Goal: Contribute content: Contribute content

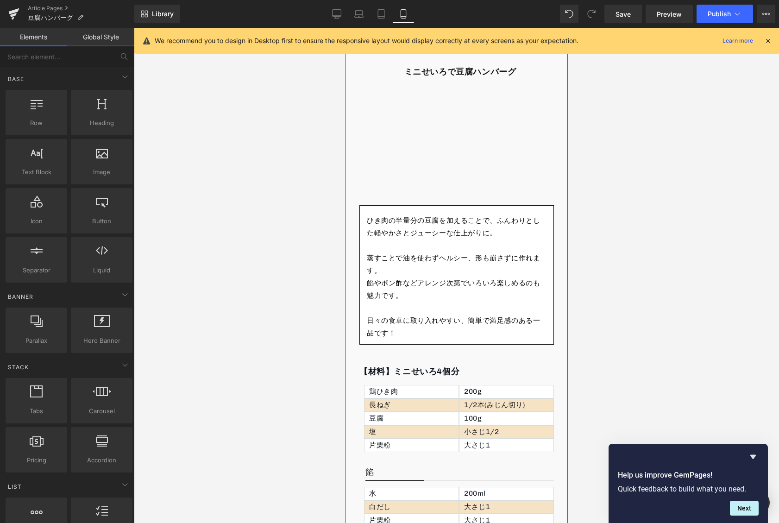
scroll to position [282, 0]
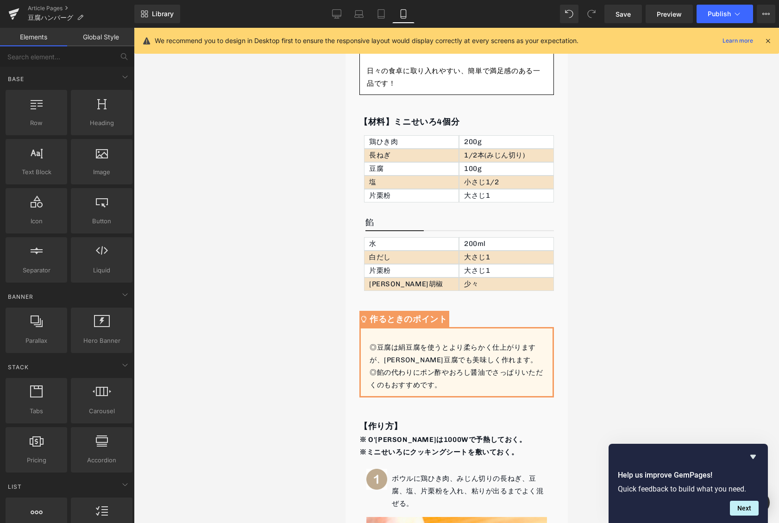
click at [267, 261] on div at bounding box center [456, 275] width 645 height 495
click at [753, 457] on icon "Hide survey" at bounding box center [754, 457] width 6 height 4
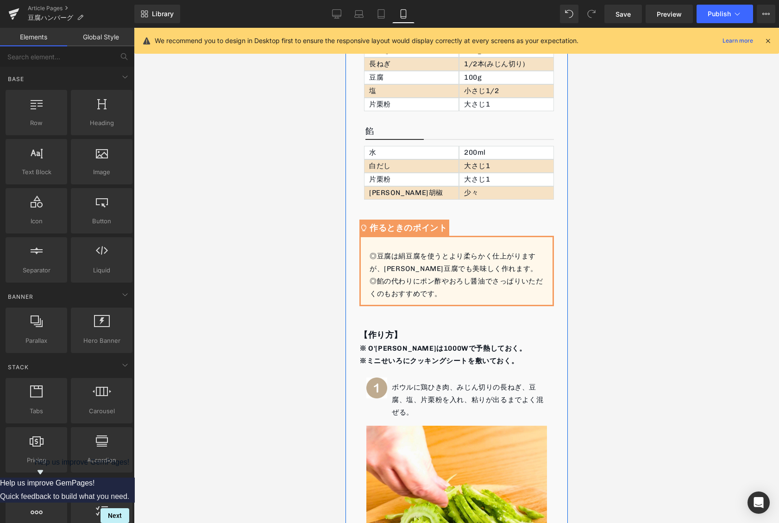
scroll to position [567, 0]
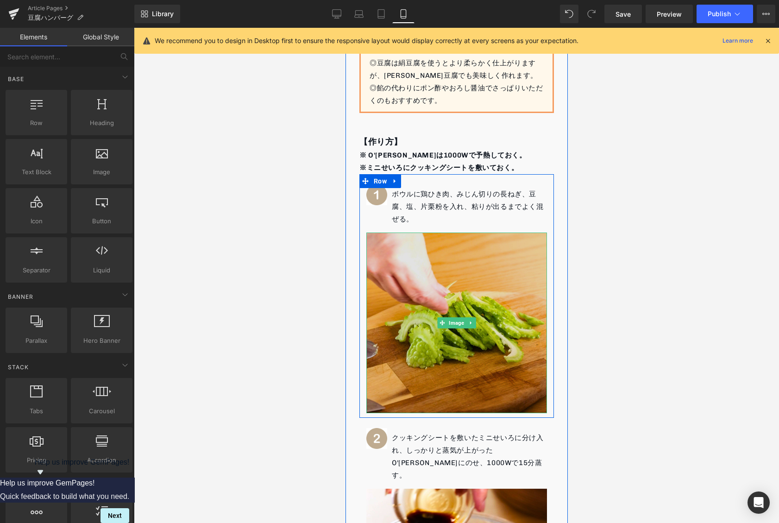
click at [464, 306] on img at bounding box center [456, 323] width 181 height 181
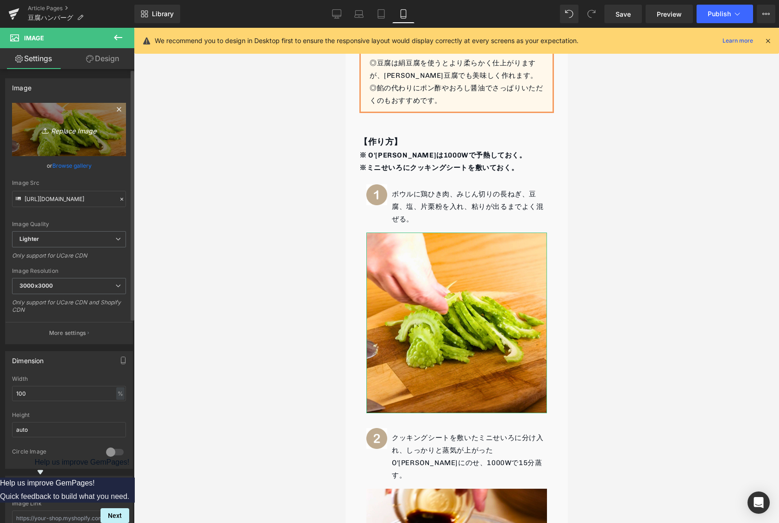
click at [84, 145] on link "Replace Image" at bounding box center [69, 129] width 114 height 53
type input "C:\fakepath\1.jpg"
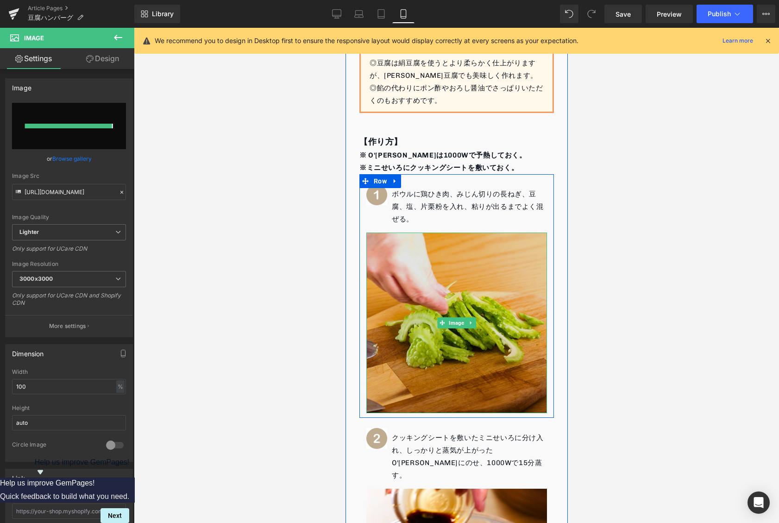
type input "[URL][DOMAIN_NAME]"
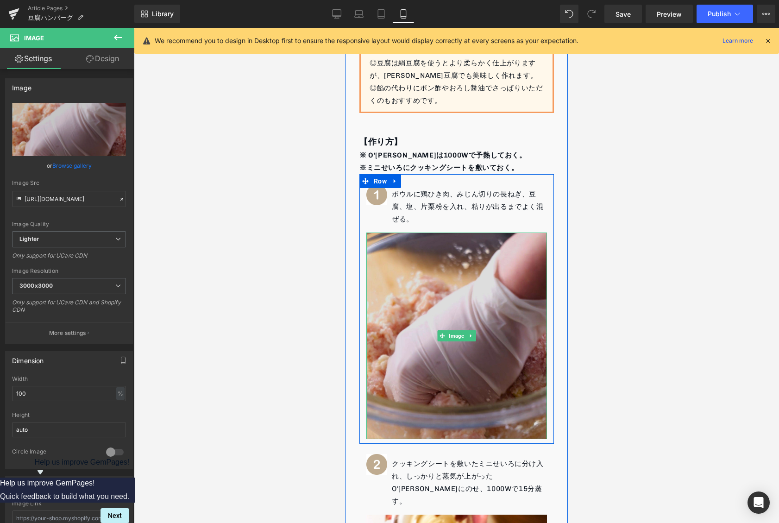
scroll to position [708, 0]
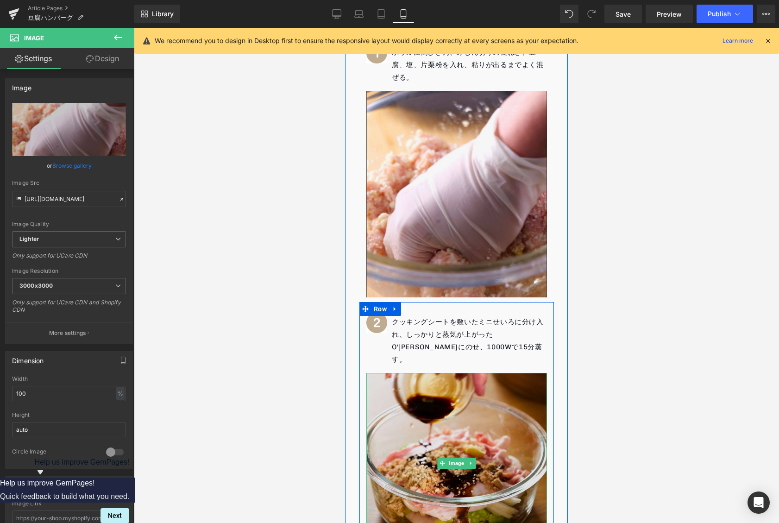
click at [414, 430] on img at bounding box center [456, 463] width 181 height 181
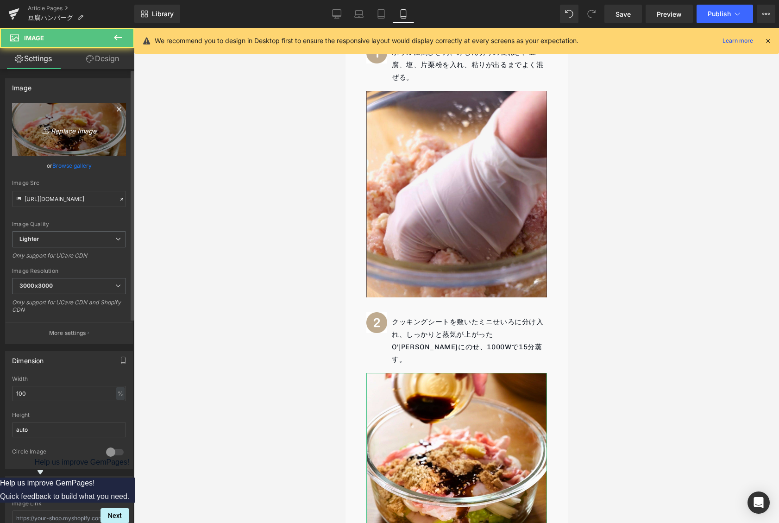
click at [38, 118] on link "Replace Image" at bounding box center [69, 129] width 114 height 53
type input "C:\fakepath\2.jpg"
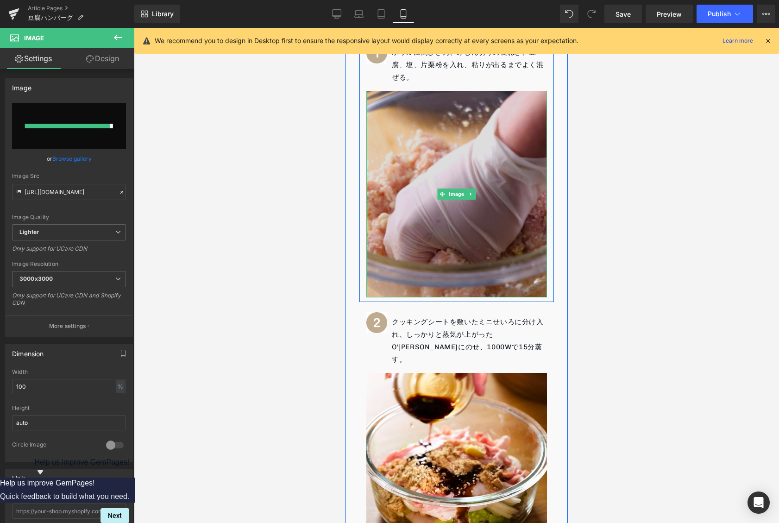
type input "[URL][DOMAIN_NAME]"
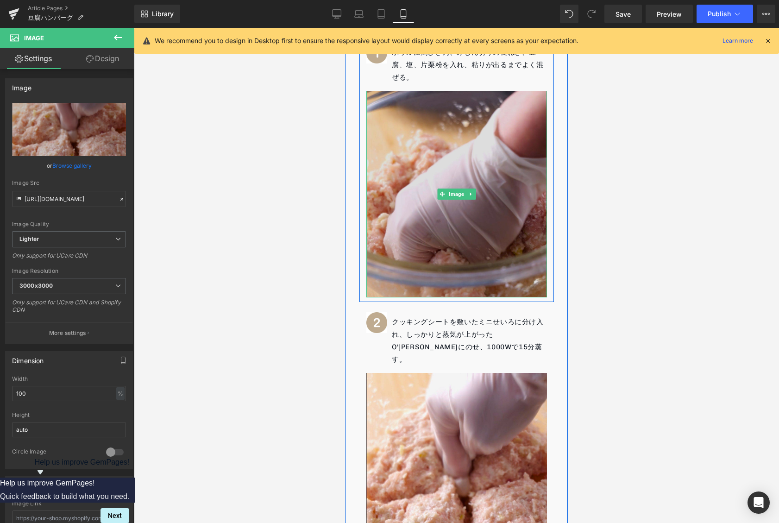
scroll to position [877, 0]
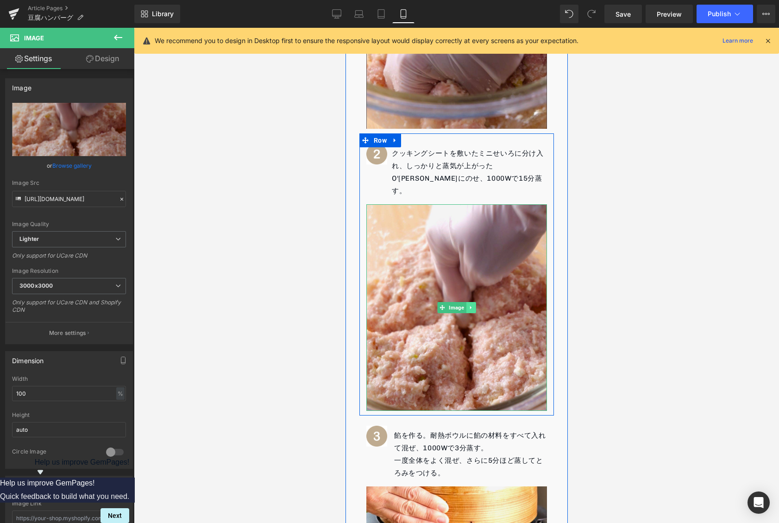
click at [473, 305] on icon at bounding box center [470, 308] width 5 height 6
click at [468, 305] on icon at bounding box center [465, 308] width 5 height 6
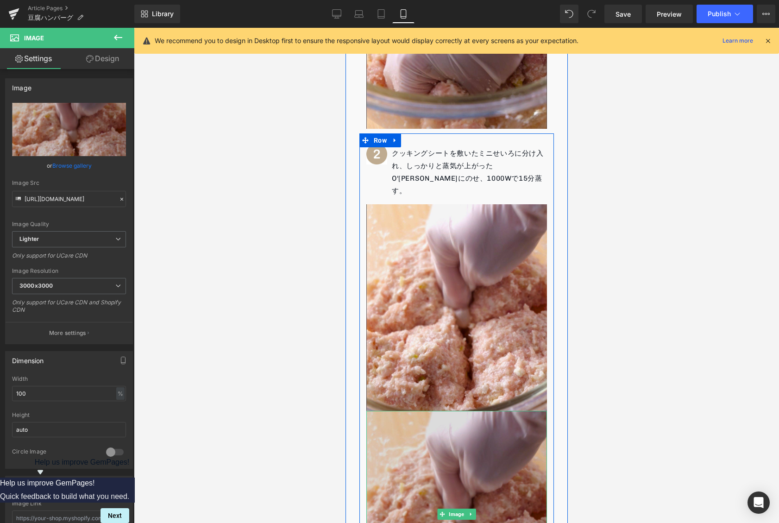
click at [472, 486] on img at bounding box center [456, 514] width 181 height 207
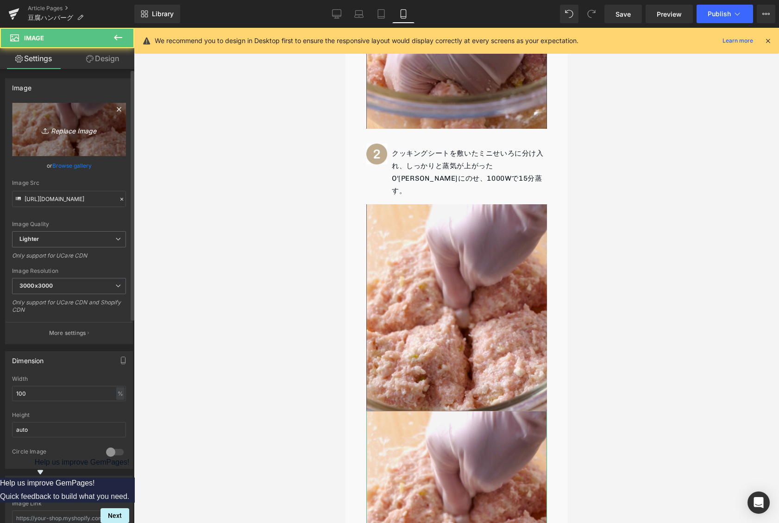
click at [60, 120] on link "Replace Image" at bounding box center [69, 129] width 114 height 53
type input "C:\fakepath\3.jpg"
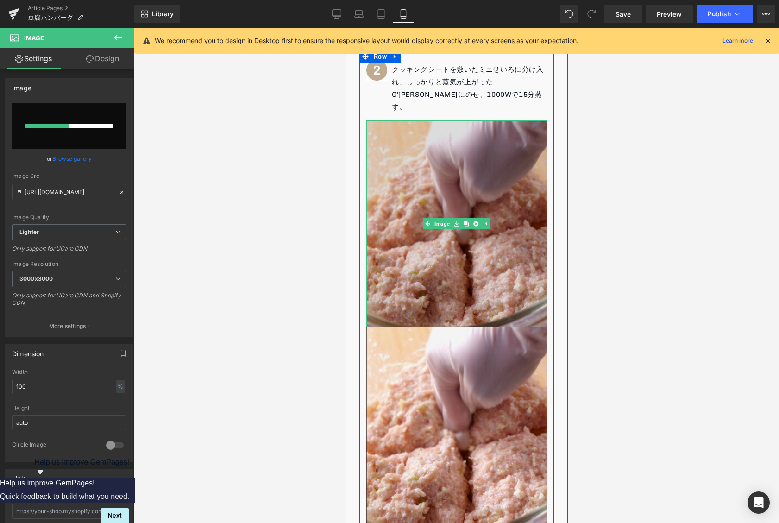
scroll to position [1026, 0]
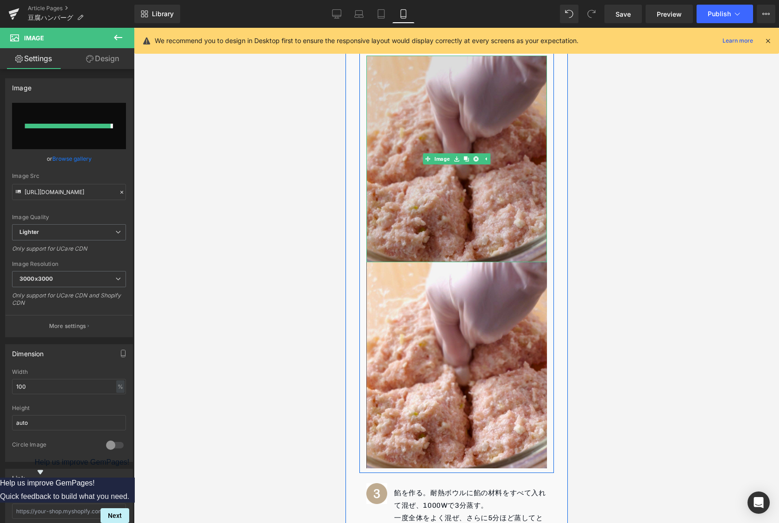
type input "[URL][DOMAIN_NAME]"
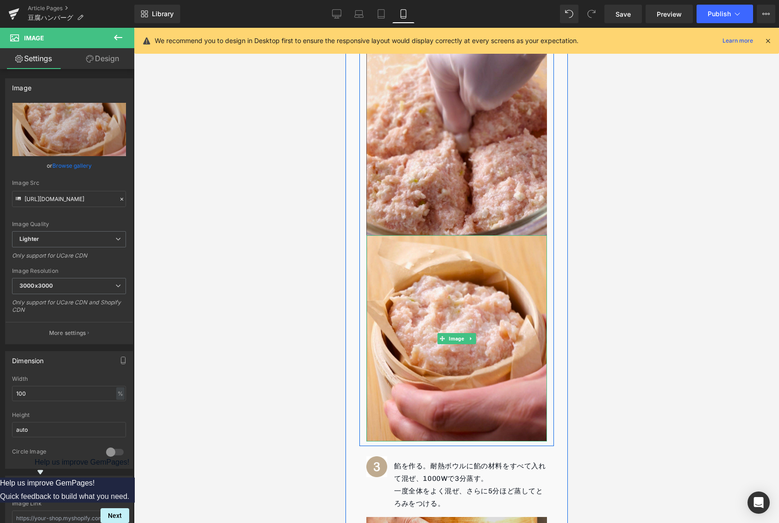
scroll to position [1331, 0]
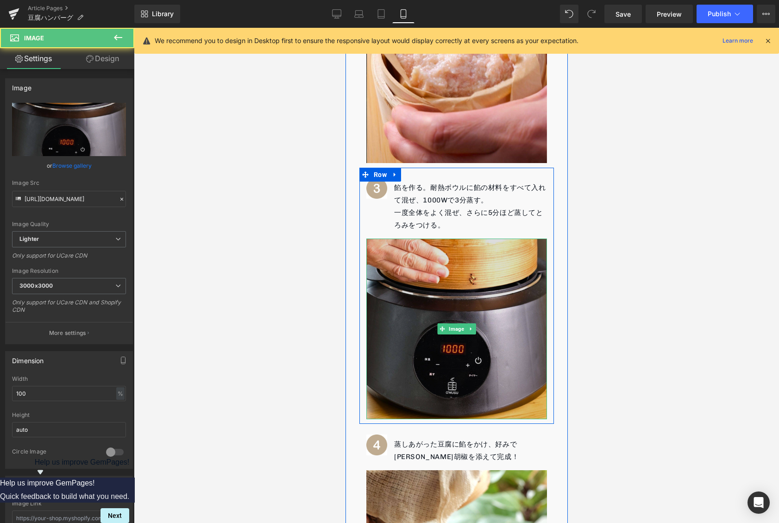
click at [440, 243] on img at bounding box center [456, 329] width 181 height 181
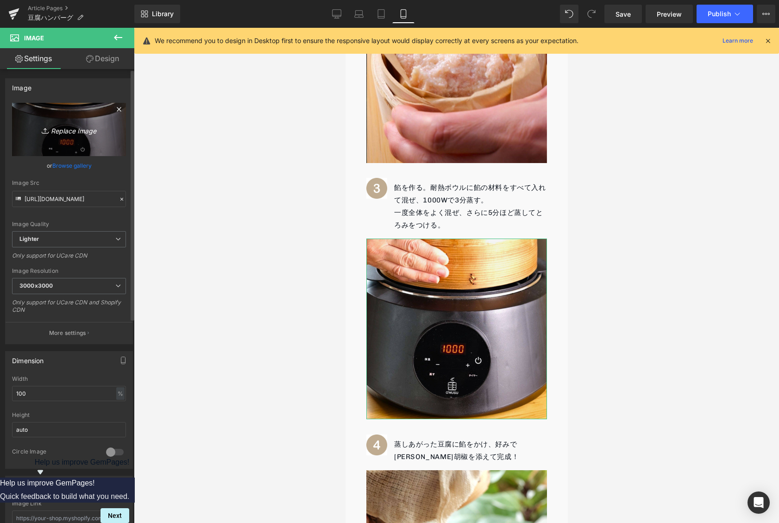
click at [65, 126] on icon "Replace Image" at bounding box center [69, 130] width 74 height 12
type input "C:\fakepath\5.jpg"
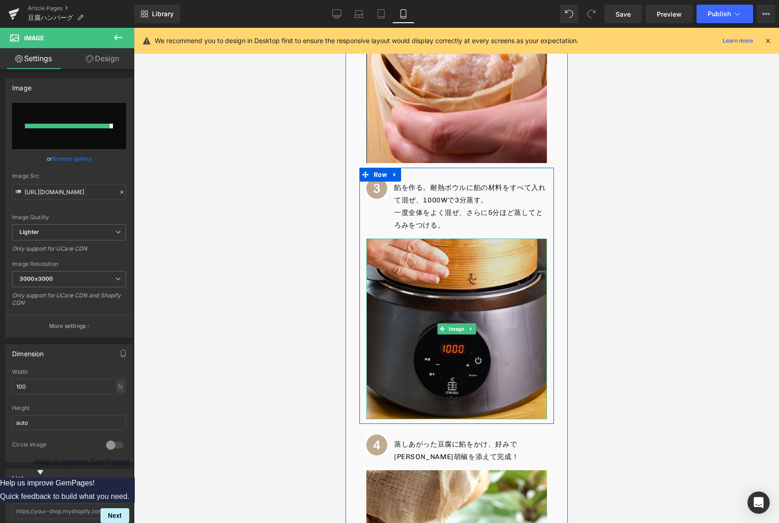
type input "[URL][DOMAIN_NAME]"
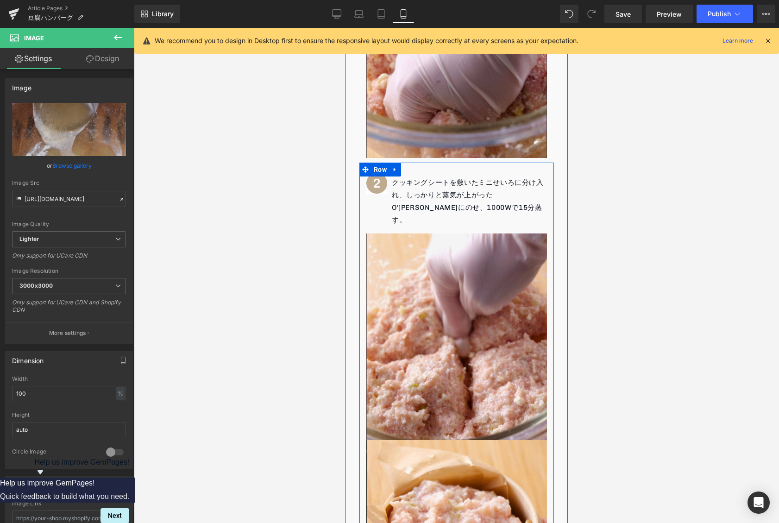
scroll to position [836, 0]
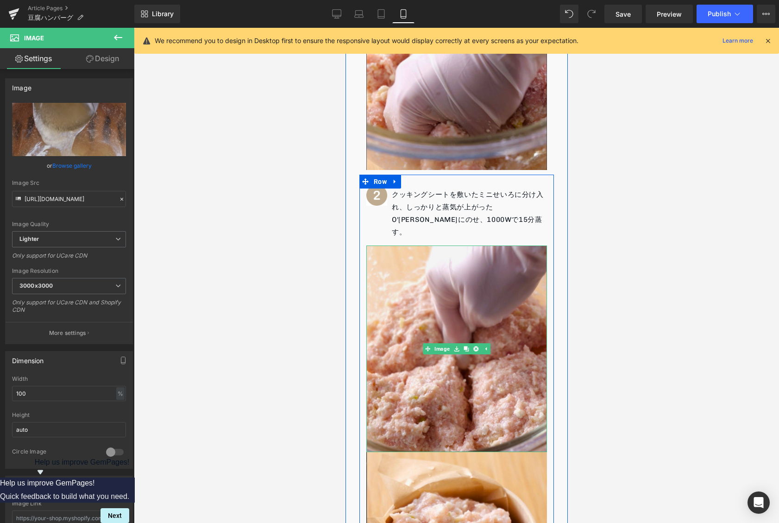
click at [474, 300] on img at bounding box center [456, 349] width 181 height 207
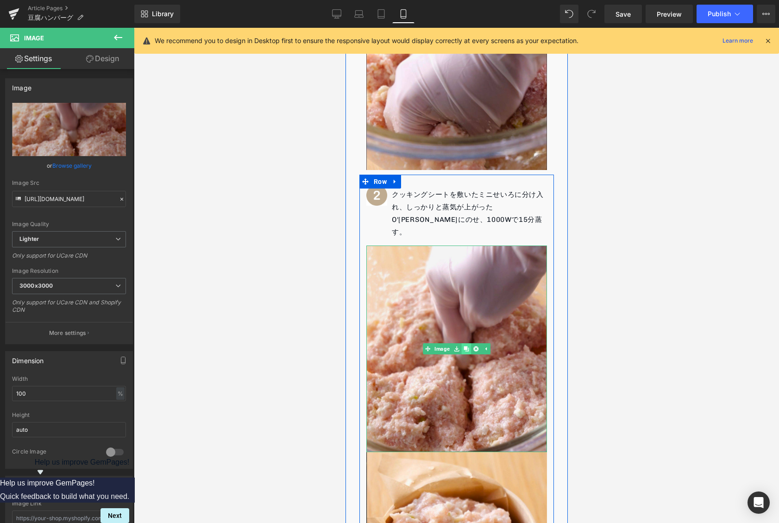
click at [465, 346] on icon at bounding box center [465, 348] width 5 height 5
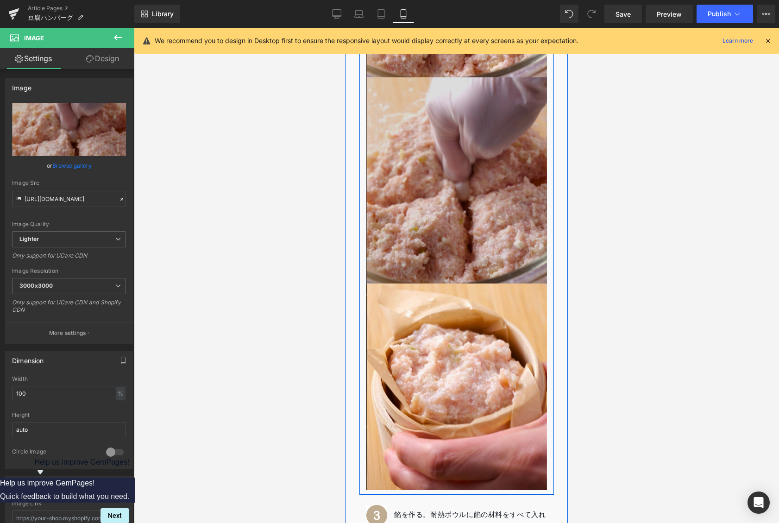
scroll to position [845, 0]
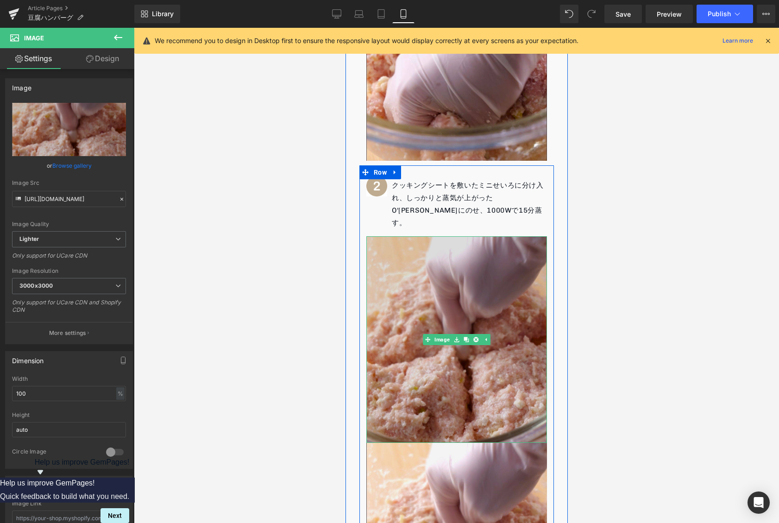
click at [454, 254] on img at bounding box center [456, 339] width 181 height 207
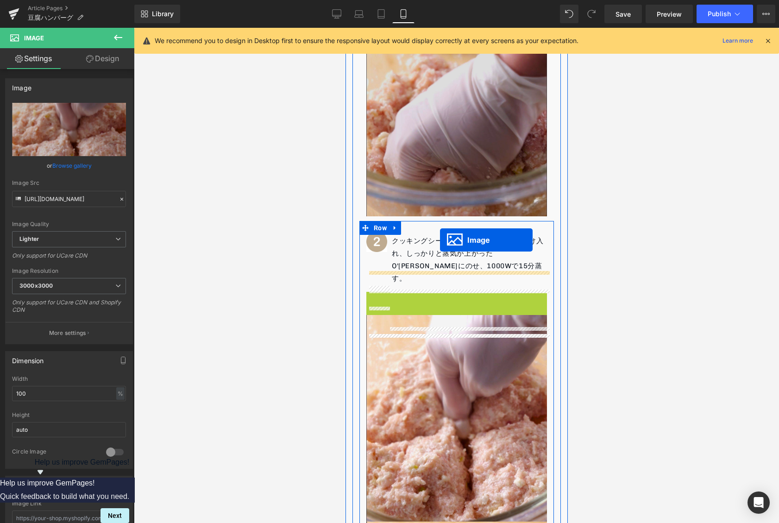
scroll to position [650, 0]
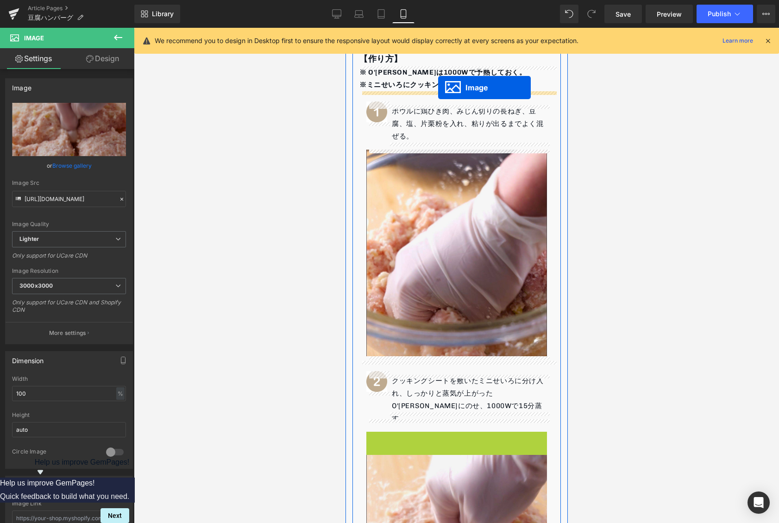
drag, startPoint x: 426, startPoint y: 313, endPoint x: 438, endPoint y: 88, distance: 225.5
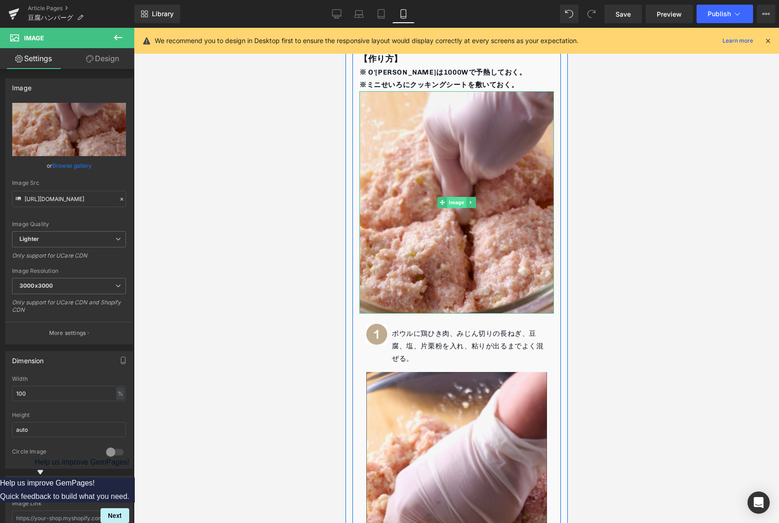
click at [457, 203] on span "Image" at bounding box center [456, 202] width 19 height 11
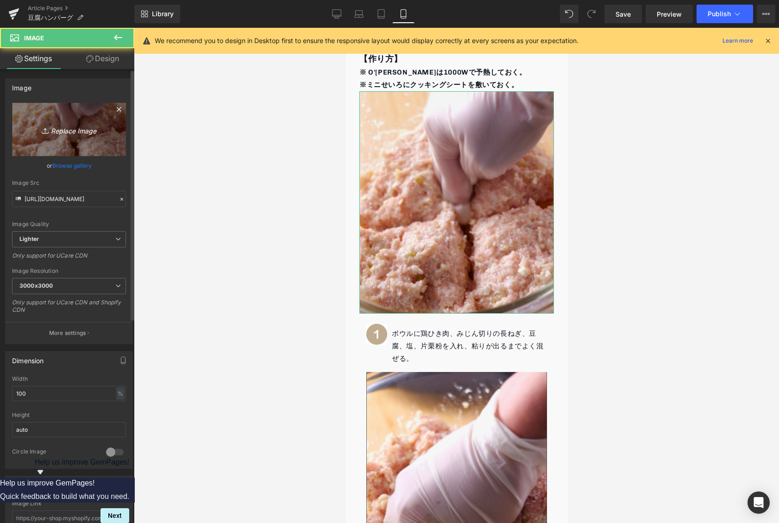
click at [48, 126] on icon at bounding box center [46, 130] width 9 height 9
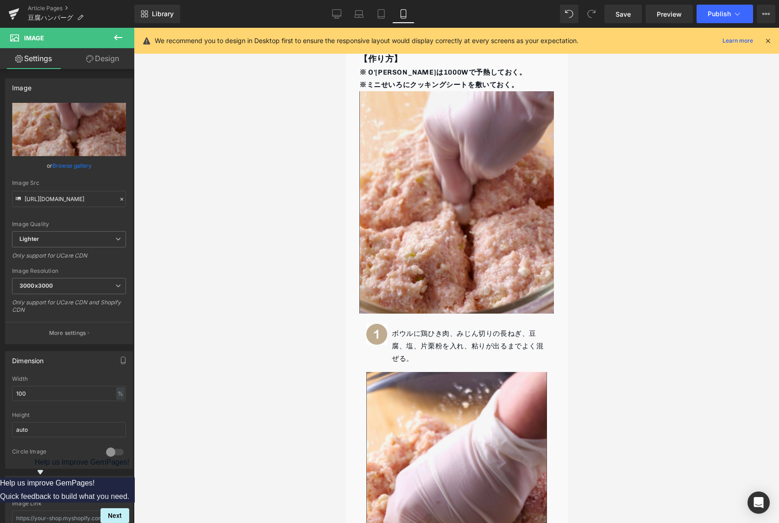
type input "C:\fakepath\7.jpg"
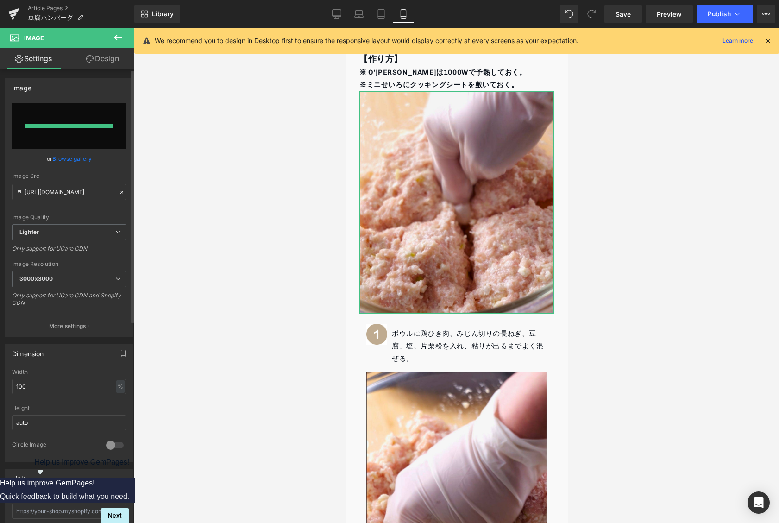
type input "[URL][DOMAIN_NAME]"
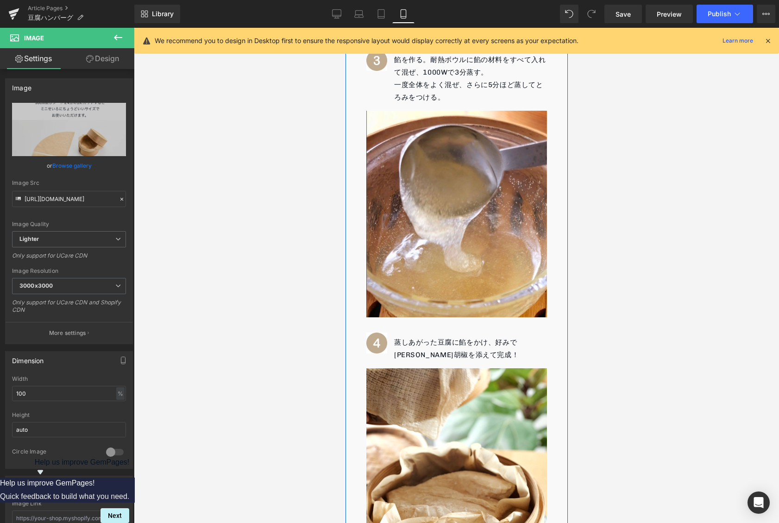
scroll to position [1847, 0]
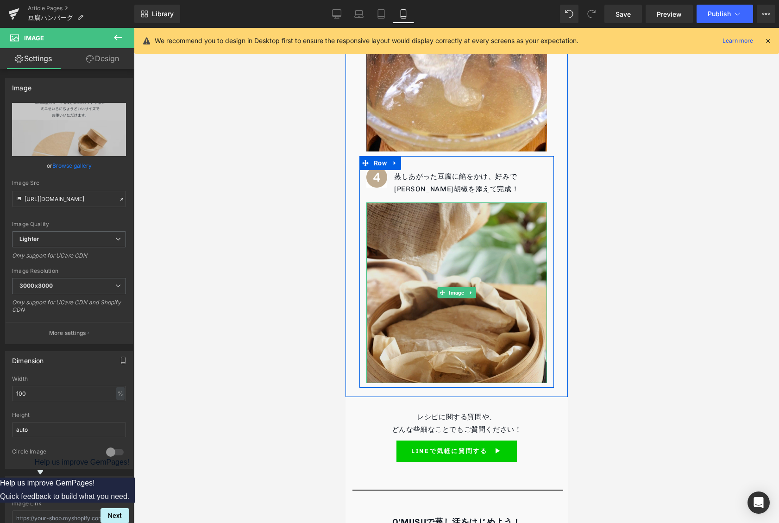
click at [480, 237] on img at bounding box center [456, 292] width 181 height 181
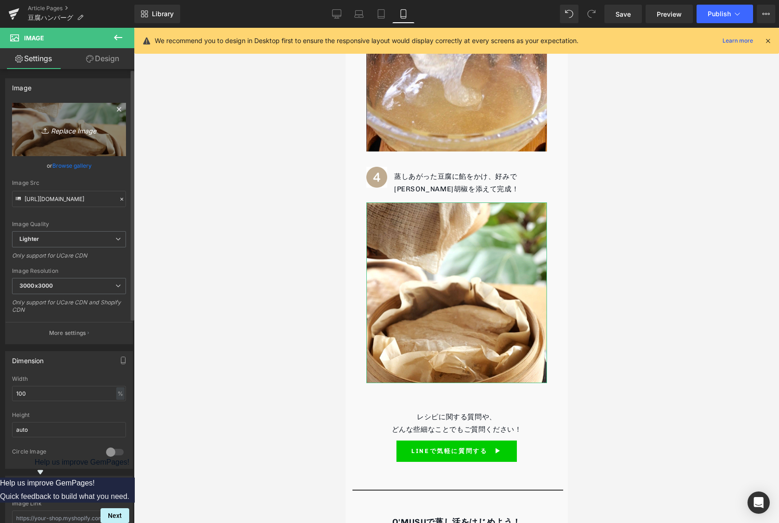
click at [45, 133] on icon at bounding box center [45, 132] width 6 height 1
type input "C:\fakepath\6.jpg"
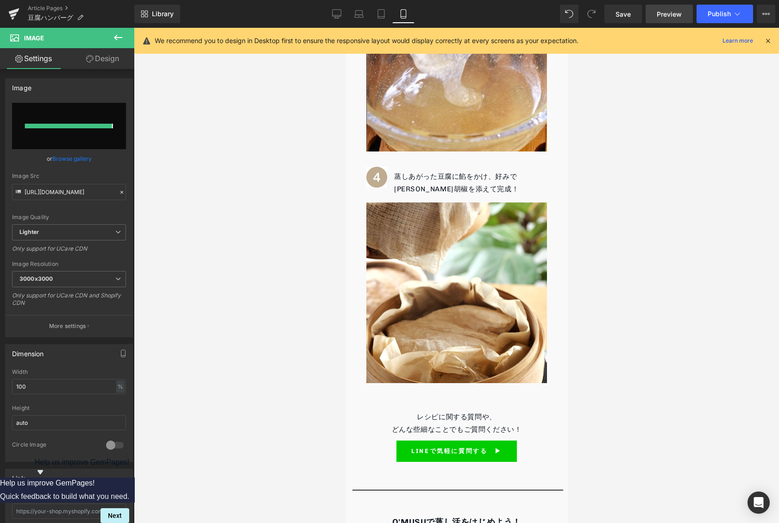
type input "[URL][DOMAIN_NAME]"
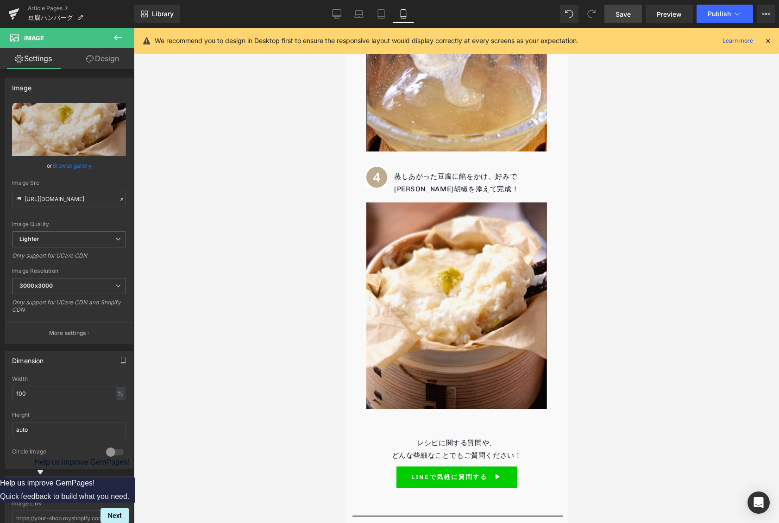
click at [622, 17] on span "Save" at bounding box center [623, 14] width 15 height 10
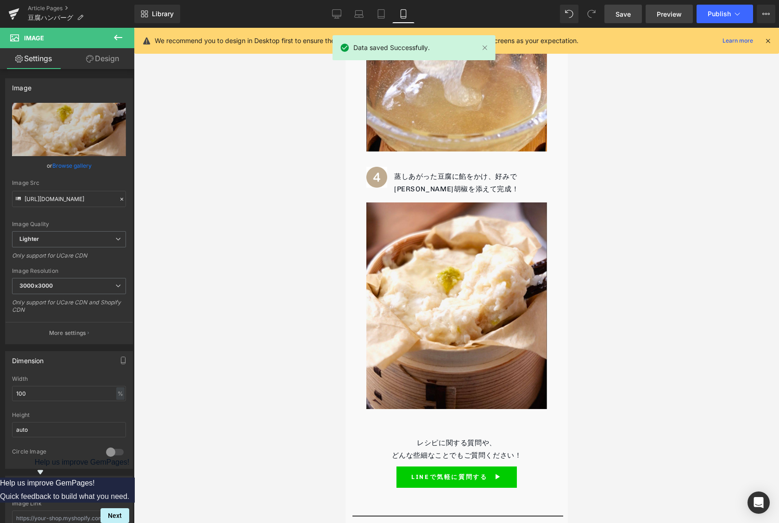
click at [673, 14] on span "Preview" at bounding box center [669, 14] width 25 height 10
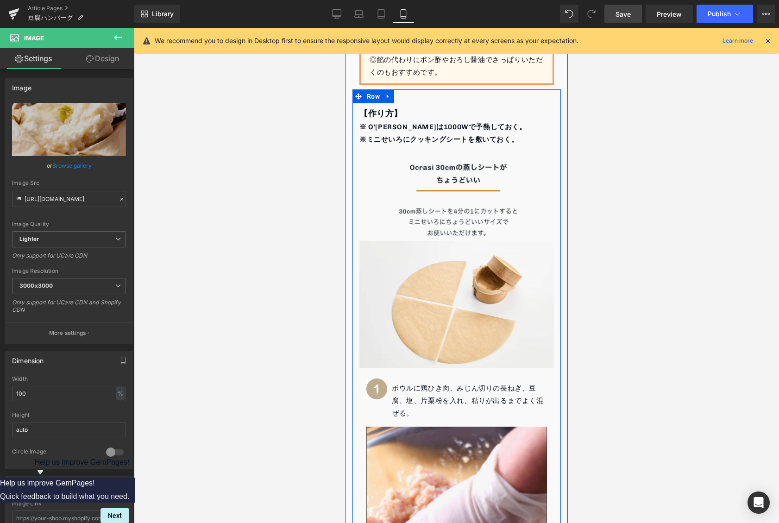
scroll to position [527, 0]
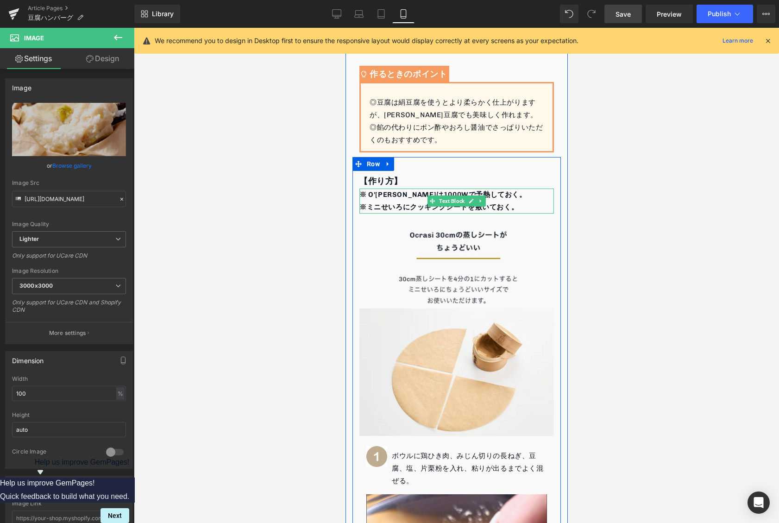
click at [536, 209] on p "※ ミニせいろにクッキングシートを敷いておく。" at bounding box center [456, 207] width 195 height 13
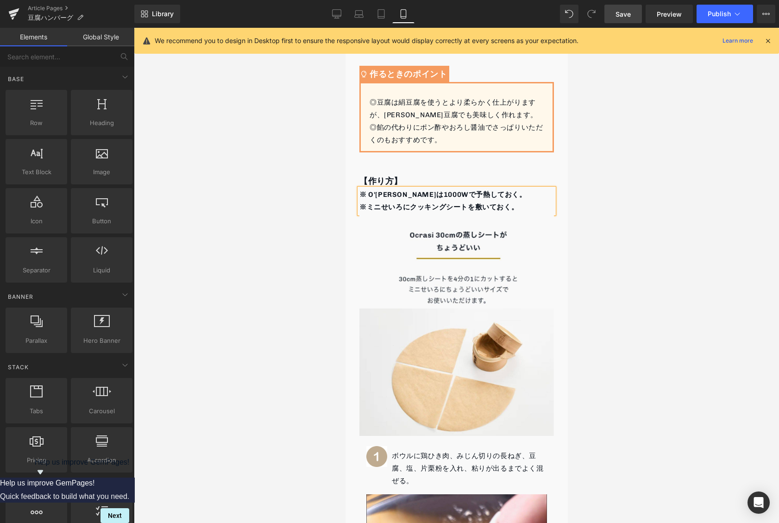
click at [593, 204] on div at bounding box center [456, 275] width 645 height 495
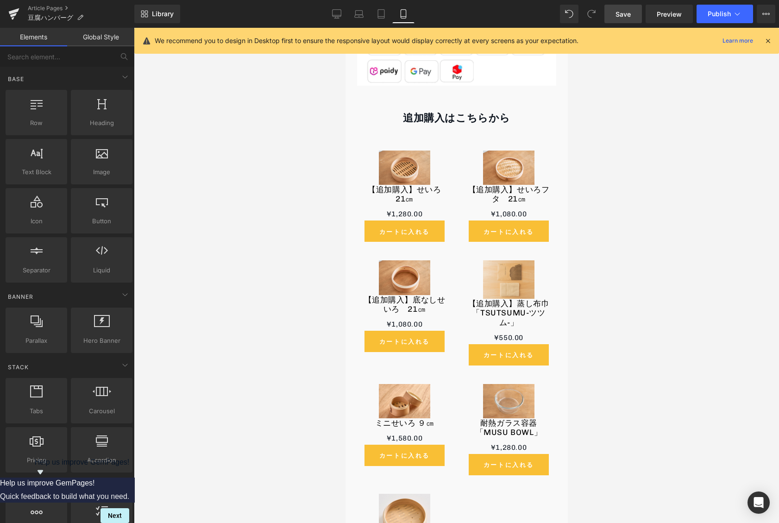
scroll to position [3241, 0]
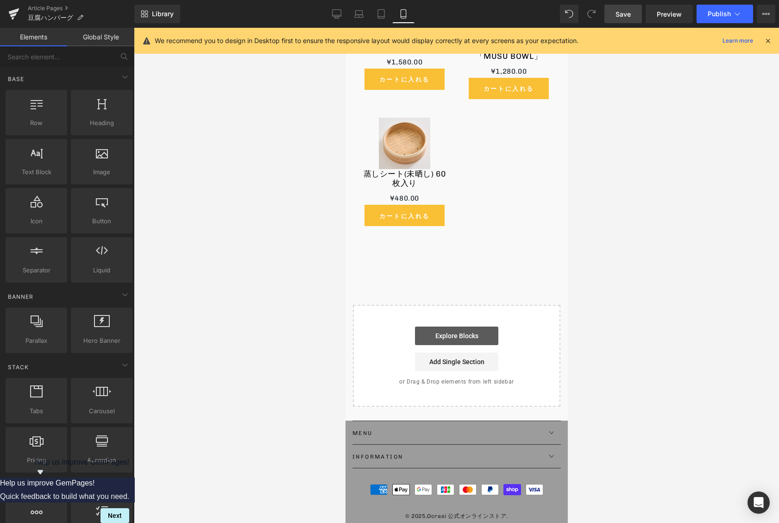
click at [465, 327] on link "Explore Blocks" at bounding box center [456, 336] width 83 height 19
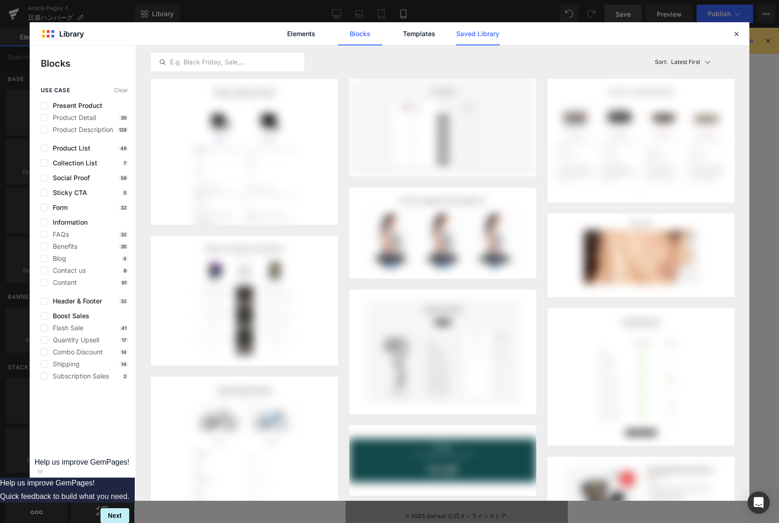
click at [468, 37] on link "Saved Library" at bounding box center [478, 33] width 44 height 23
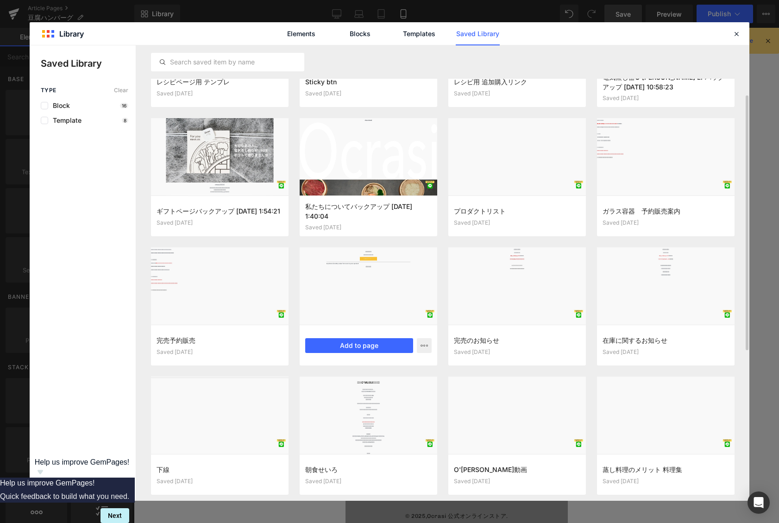
scroll to position [110, 0]
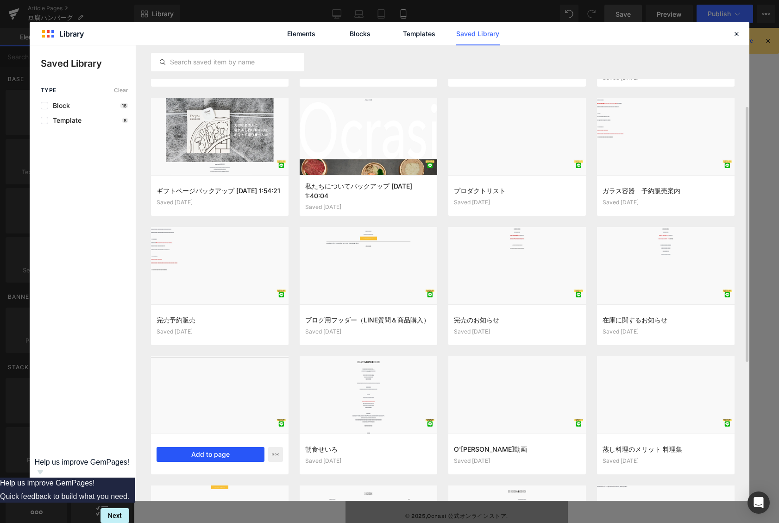
click at [197, 454] on button "Add to page" at bounding box center [211, 454] width 108 height 15
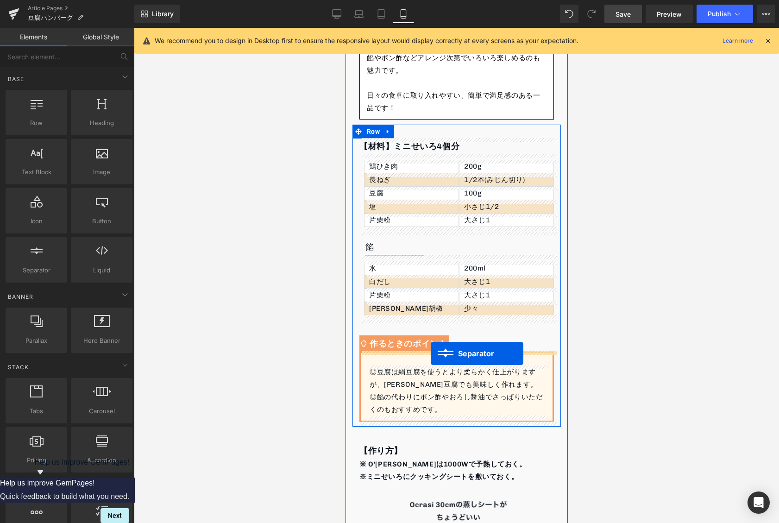
scroll to position [457, 0]
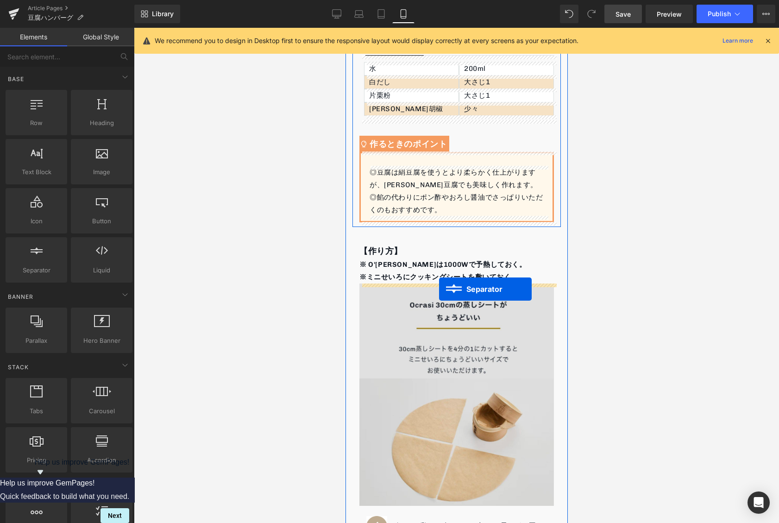
drag, startPoint x: 438, startPoint y: 241, endPoint x: 439, endPoint y: 289, distance: 47.7
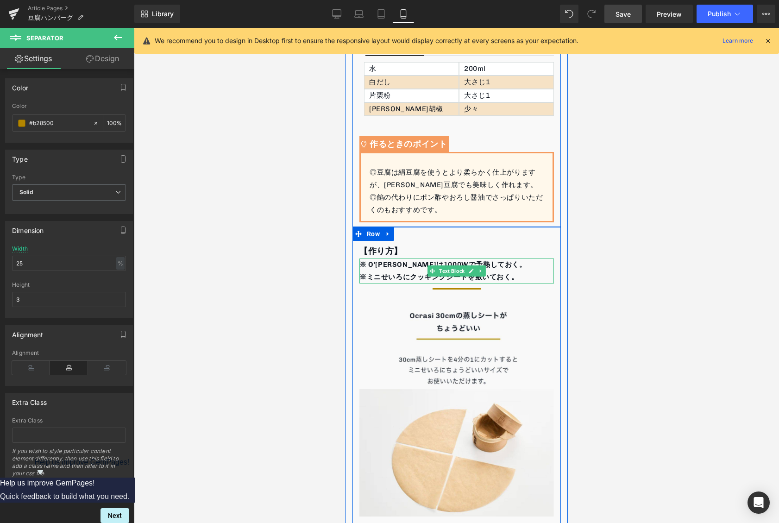
click at [533, 279] on p "※ ミニせいろにクッキングシートを敷いておく。" at bounding box center [456, 277] width 195 height 13
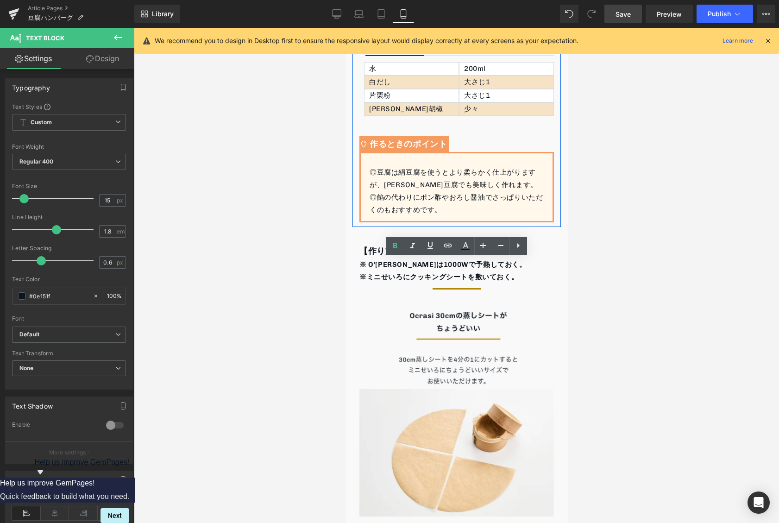
click at [607, 273] on div at bounding box center [456, 275] width 645 height 495
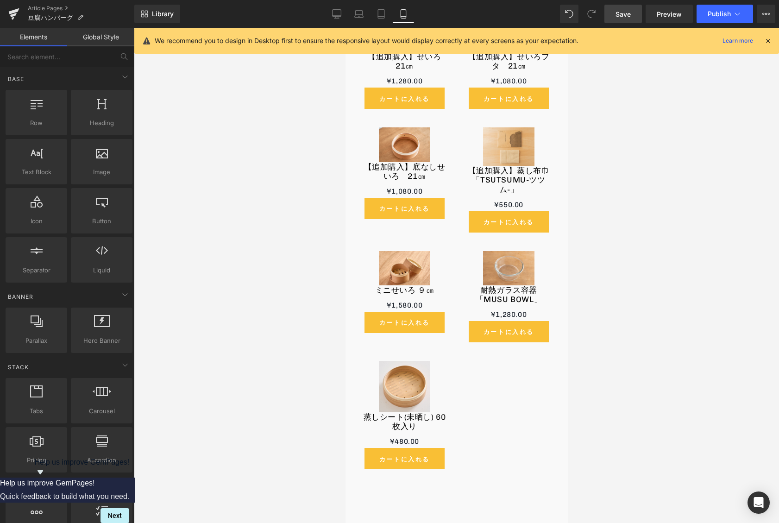
scroll to position [3251, 0]
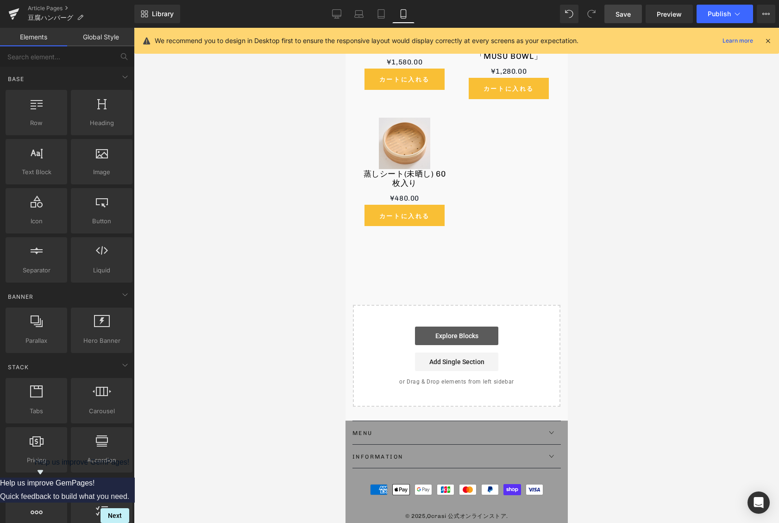
click at [437, 327] on link "Explore Blocks" at bounding box center [456, 336] width 83 height 19
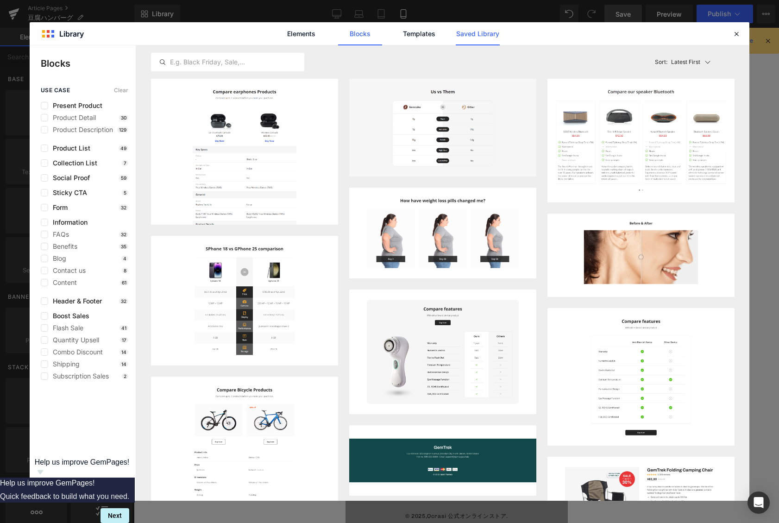
click at [477, 34] on link "Saved Library" at bounding box center [478, 33] width 44 height 23
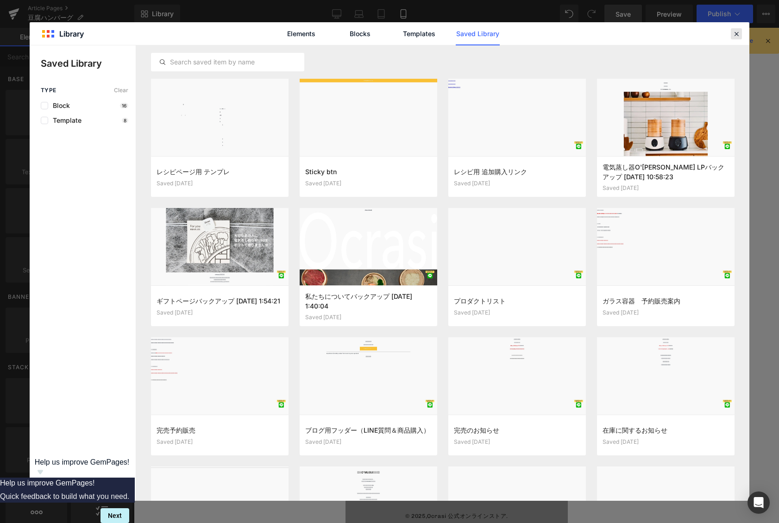
click at [741, 36] on div at bounding box center [736, 33] width 11 height 11
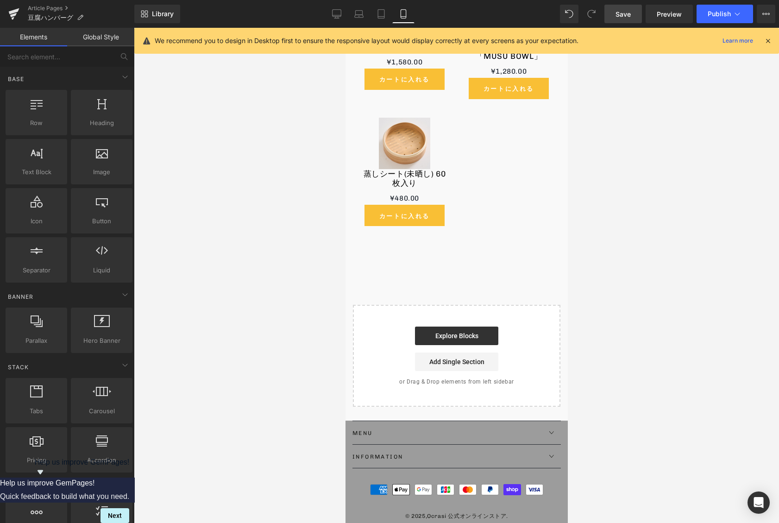
click at [617, 17] on span "Save" at bounding box center [623, 14] width 15 height 10
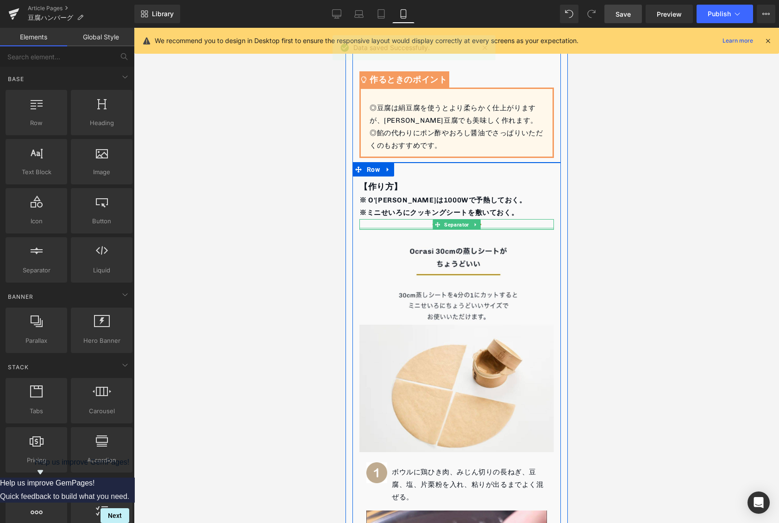
scroll to position [510, 0]
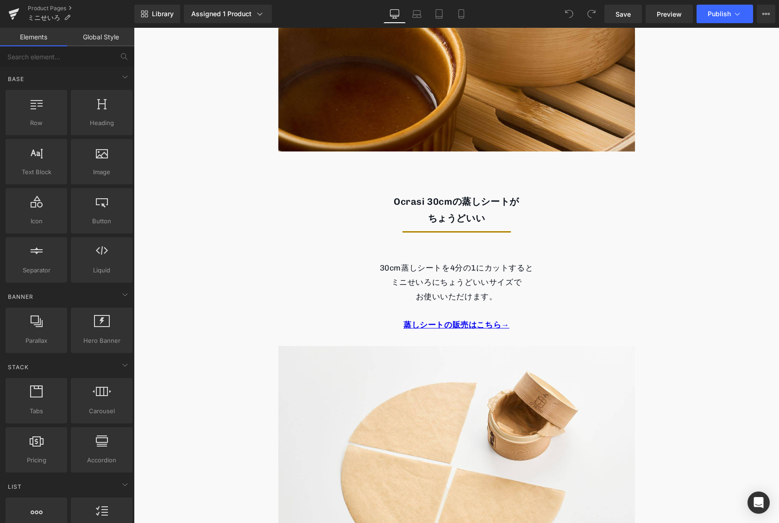
scroll to position [2587, 0]
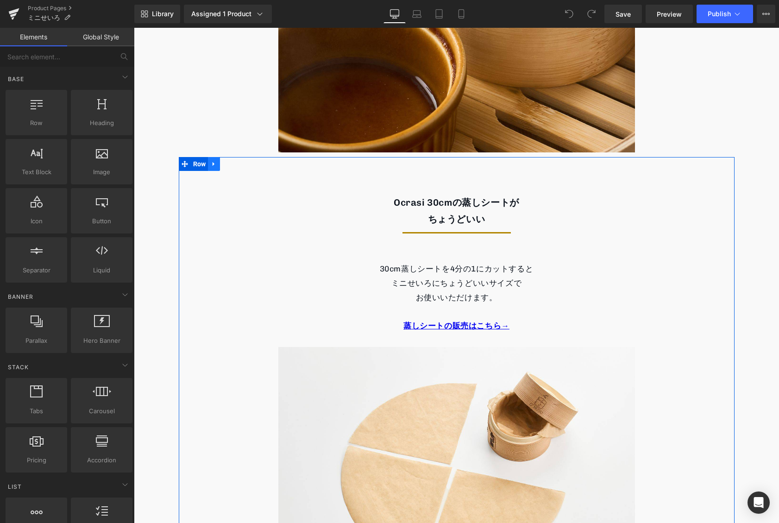
click at [215, 164] on icon at bounding box center [214, 164] width 6 height 7
click at [216, 164] on icon at bounding box center [214, 164] width 6 height 7
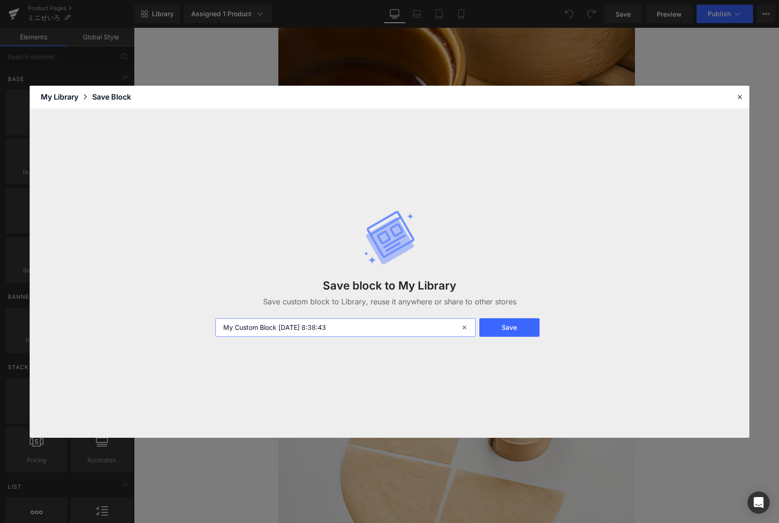
drag, startPoint x: 364, startPoint y: 318, endPoint x: 364, endPoint y: 324, distance: 6.5
click at [364, 318] on input "My Custom Block 2025-10-02 8:38:43" at bounding box center [345, 327] width 261 height 19
drag, startPoint x: 364, startPoint y: 327, endPoint x: 152, endPoint y: 317, distance: 212.5
click at [152, 317] on div "Save block to My Library Save custom block to Library, reuse it anywhere or sha…" at bounding box center [390, 273] width 720 height 329
type input "ミニせいろ 30cmシートがちょうどいい"
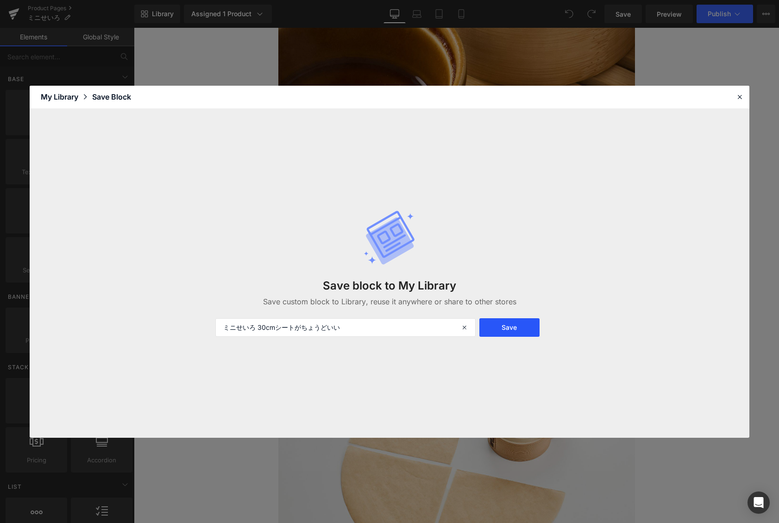
click at [502, 331] on button "Save" at bounding box center [510, 327] width 60 height 19
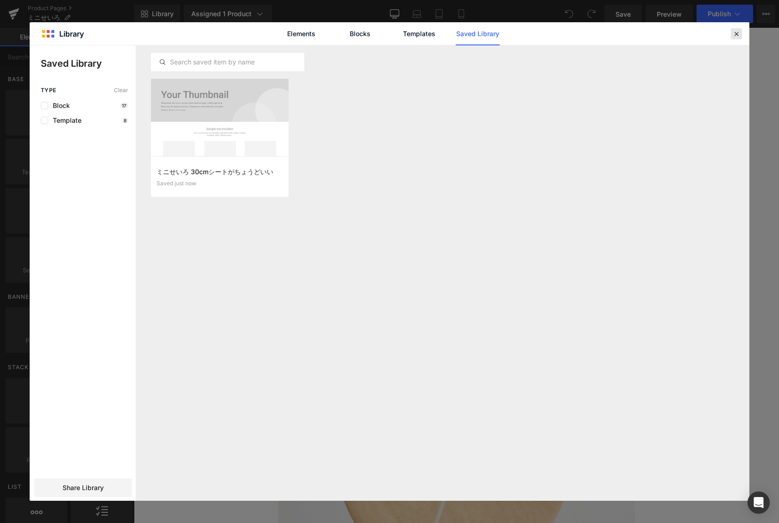
click at [738, 32] on icon at bounding box center [737, 34] width 8 height 8
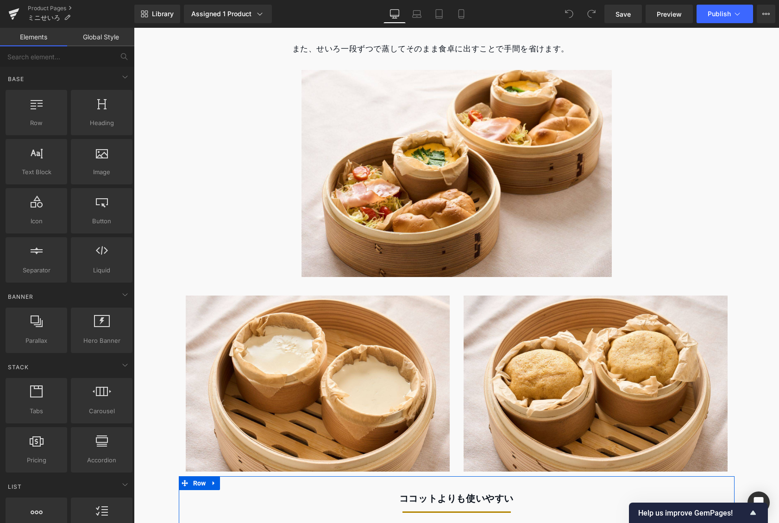
scroll to position [1443, 0]
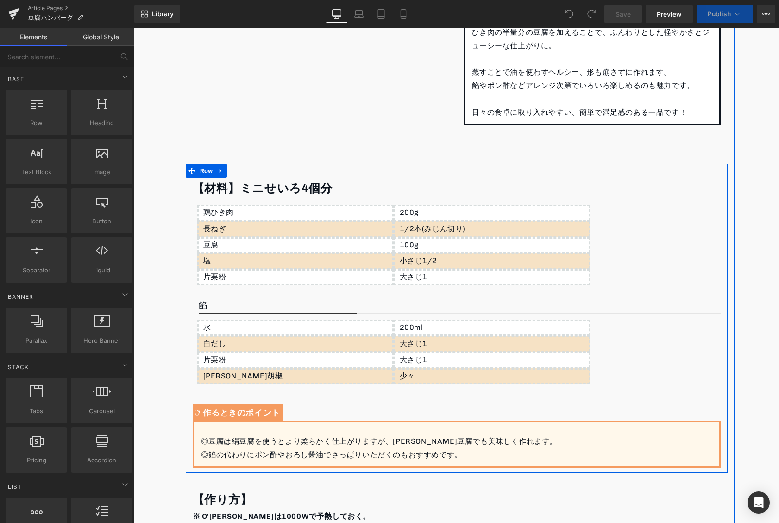
scroll to position [572, 0]
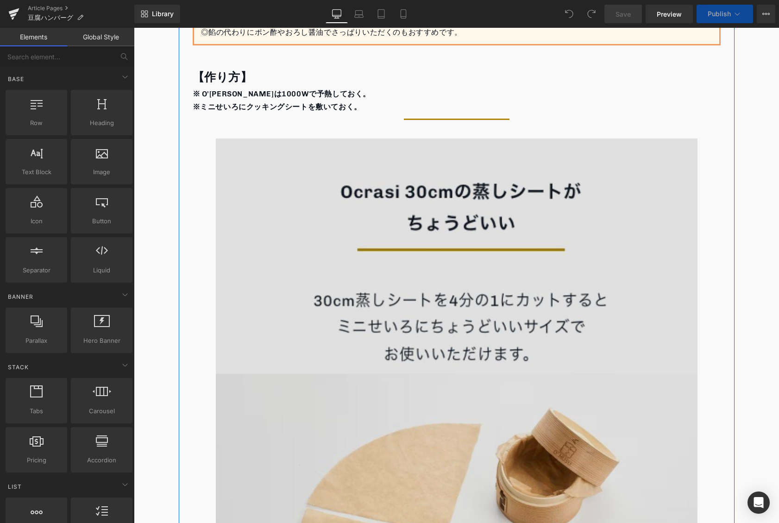
click at [461, 271] on img at bounding box center [457, 414] width 482 height 551
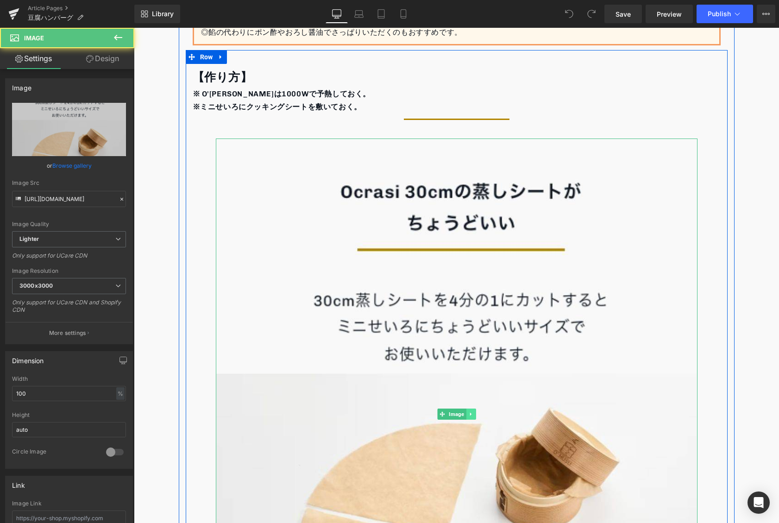
click at [474, 414] on div "Image" at bounding box center [457, 414] width 482 height 551
click at [469, 411] on icon at bounding box center [470, 414] width 5 height 6
click at [474, 414] on icon at bounding box center [475, 413] width 5 height 5
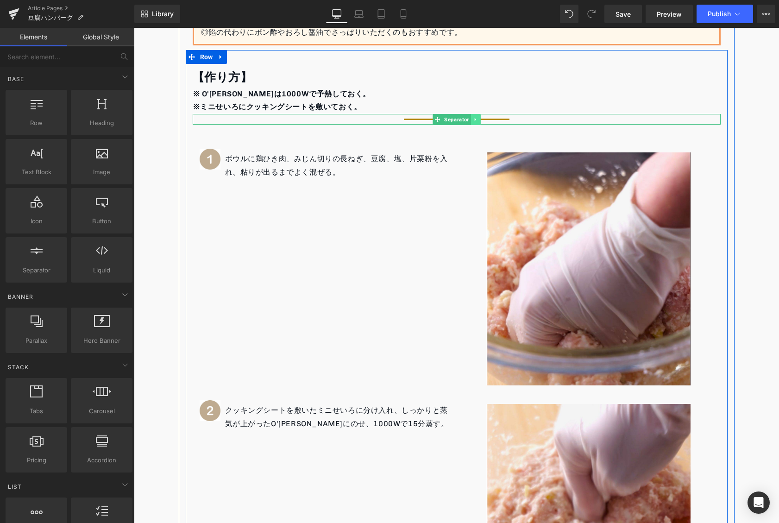
click at [473, 122] on icon at bounding box center [475, 120] width 5 height 6
click at [479, 121] on icon at bounding box center [480, 119] width 5 height 5
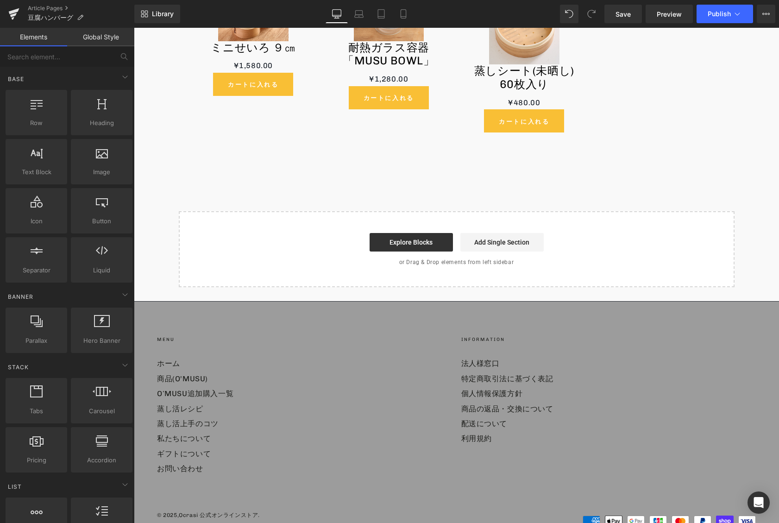
scroll to position [3032, 0]
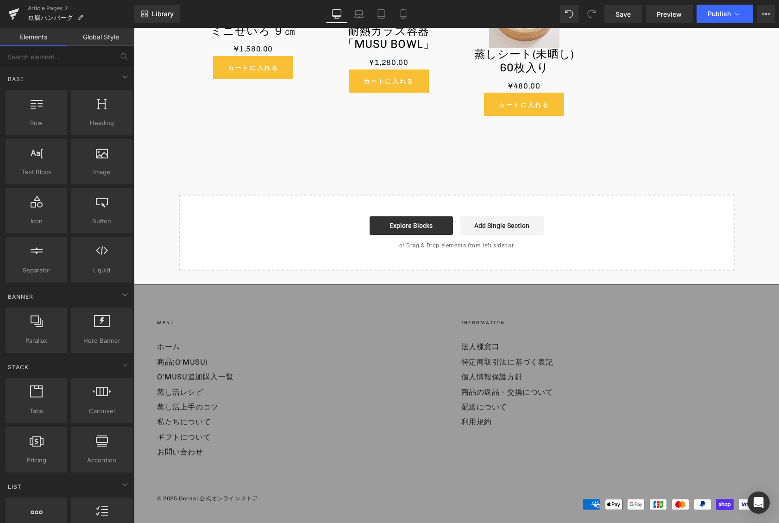
click at [436, 211] on div "Start building your page Explore Blocks Add Single Section or Drag & Drop eleme…" at bounding box center [457, 233] width 554 height 74
click at [435, 227] on link "Explore Blocks" at bounding box center [411, 225] width 83 height 19
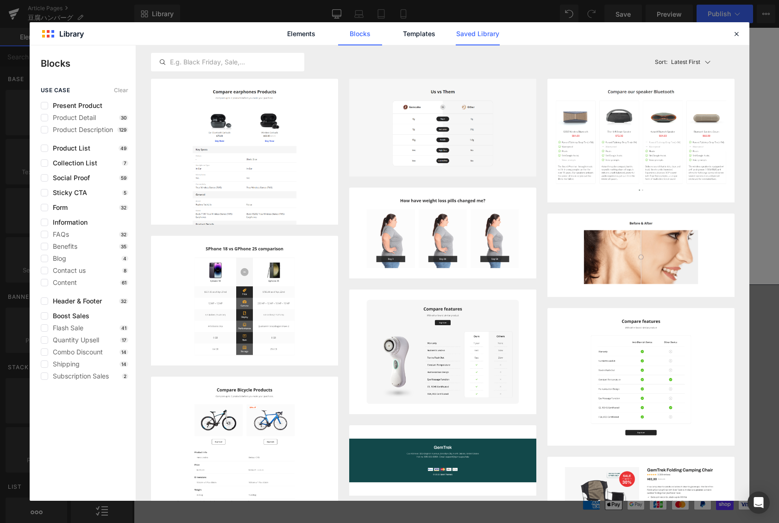
click at [475, 33] on link "Saved Library" at bounding box center [478, 33] width 44 height 23
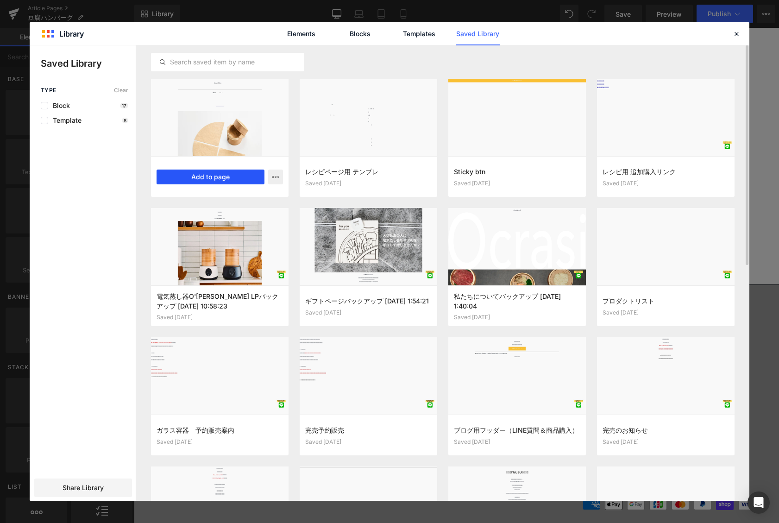
click at [210, 176] on button "Add to page" at bounding box center [211, 177] width 108 height 15
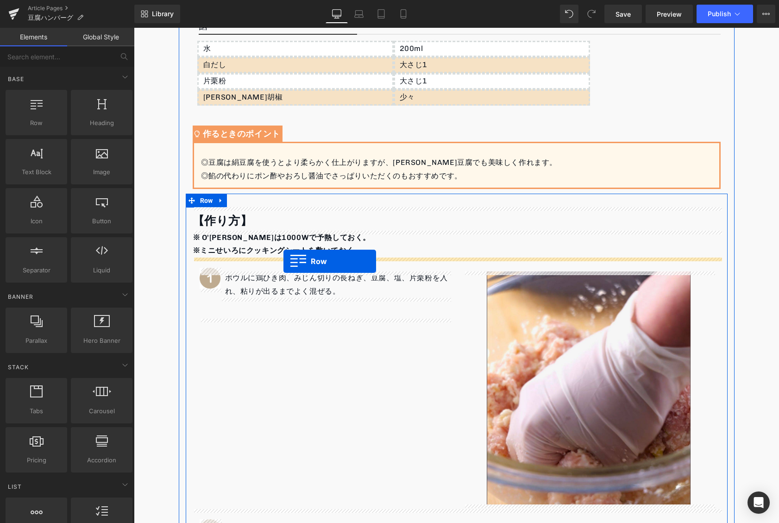
scroll to position [435, 0]
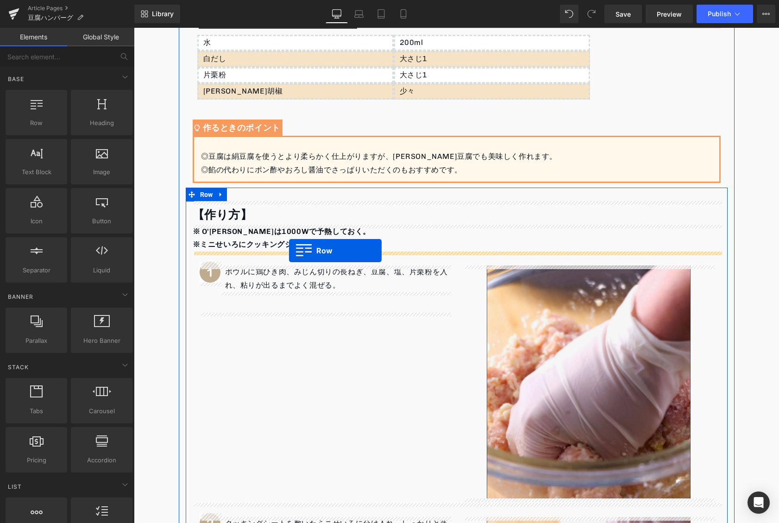
drag, startPoint x: 188, startPoint y: 107, endPoint x: 289, endPoint y: 251, distance: 175.2
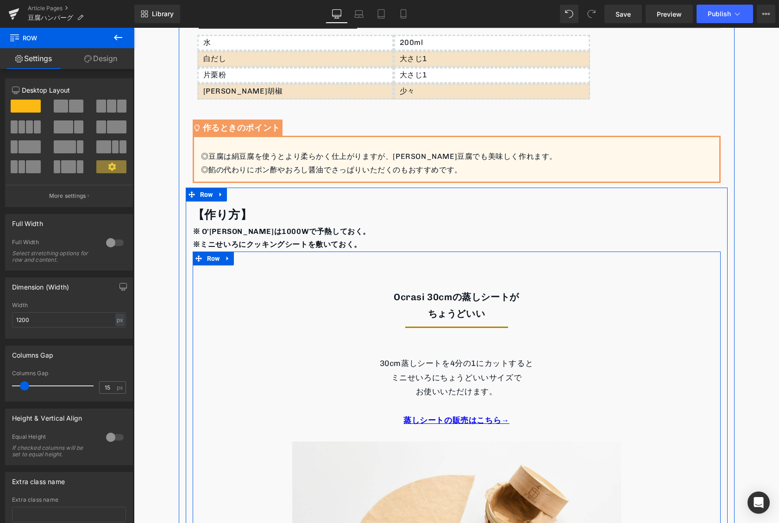
scroll to position [473, 0]
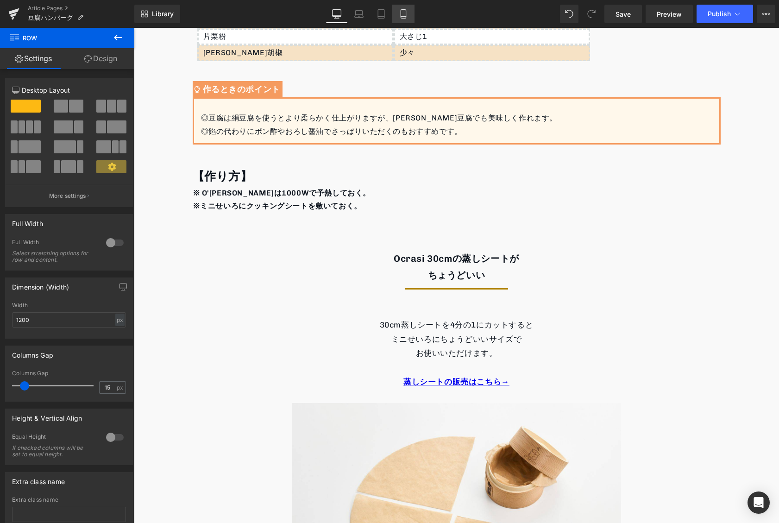
click at [394, 14] on link "Mobile" at bounding box center [403, 14] width 22 height 19
type input "100"
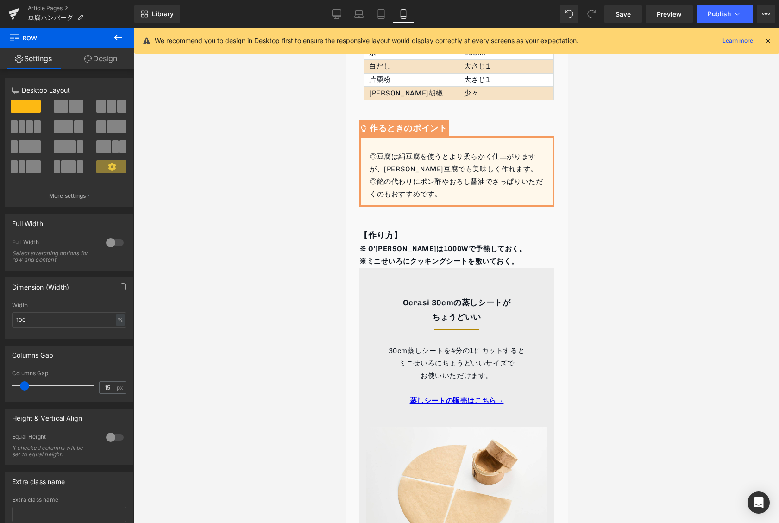
scroll to position [547, 0]
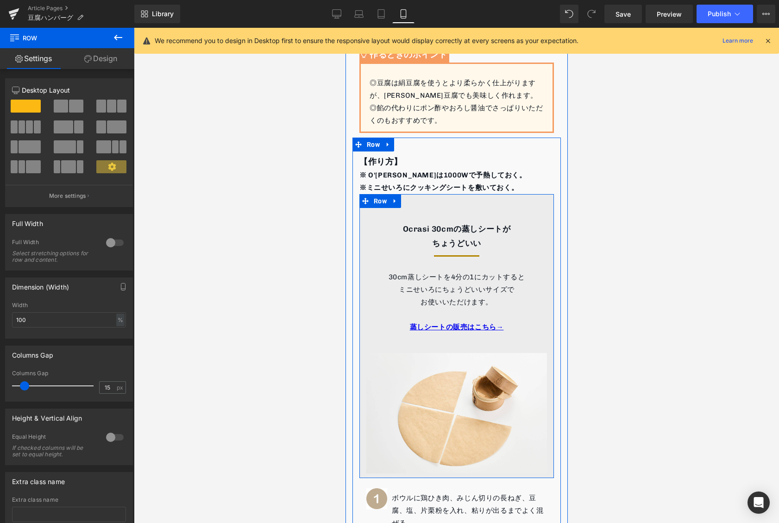
click at [548, 214] on div "Ocrasi 30cmの蒸しシートが ちょうどいい Text Block Separator 30cm蒸しシートを4分の1にカットすると ミニせいろにちょうど…" at bounding box center [456, 340] width 195 height 265
drag, startPoint x: 380, startPoint y: 202, endPoint x: 645, endPoint y: 177, distance: 266.2
click at [380, 202] on span "Row" at bounding box center [380, 202] width 18 height 14
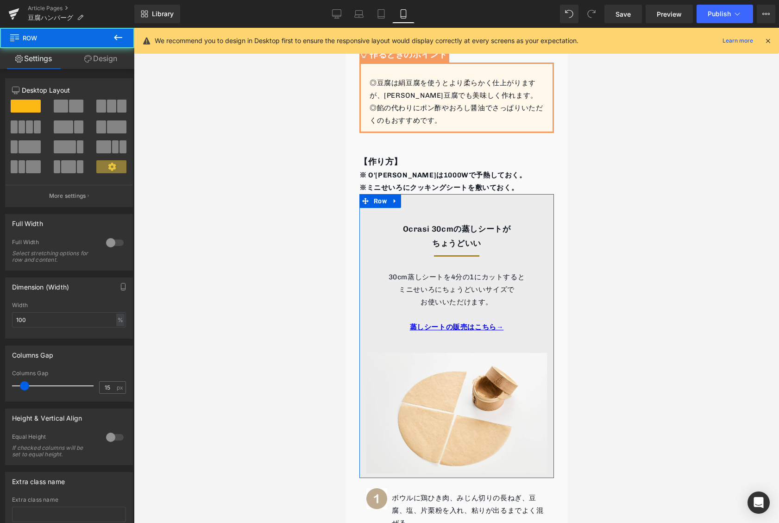
click at [108, 64] on link "Design" at bounding box center [100, 58] width 67 height 21
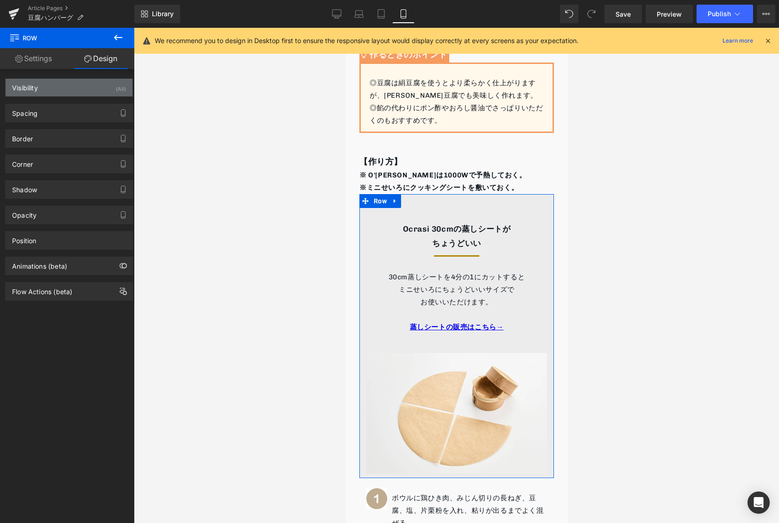
click at [66, 89] on div "Visibility (All)" at bounding box center [69, 88] width 127 height 18
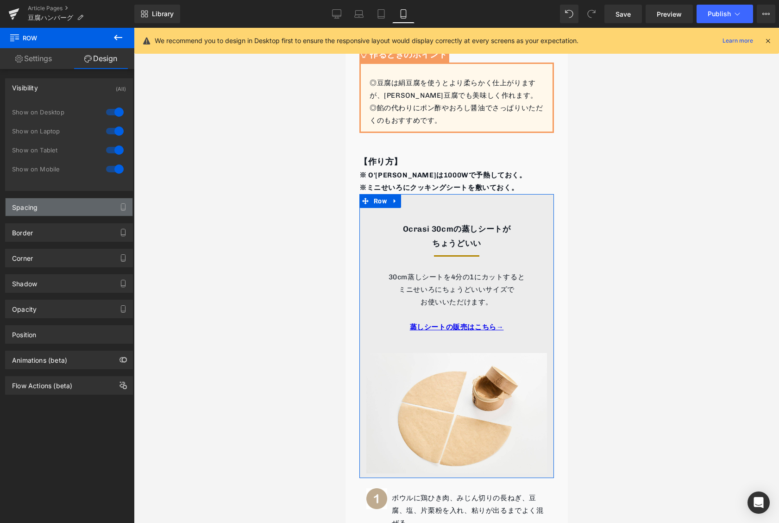
click at [30, 204] on div "Spacing" at bounding box center [24, 204] width 25 height 13
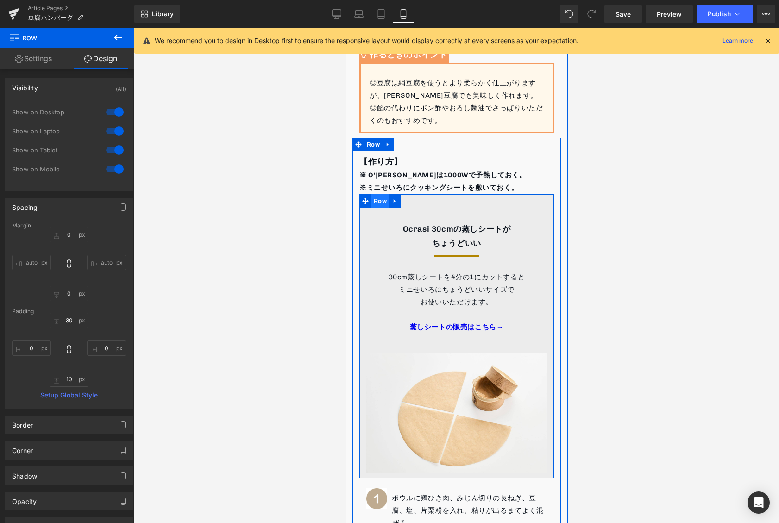
click at [383, 200] on span "Row" at bounding box center [380, 201] width 18 height 14
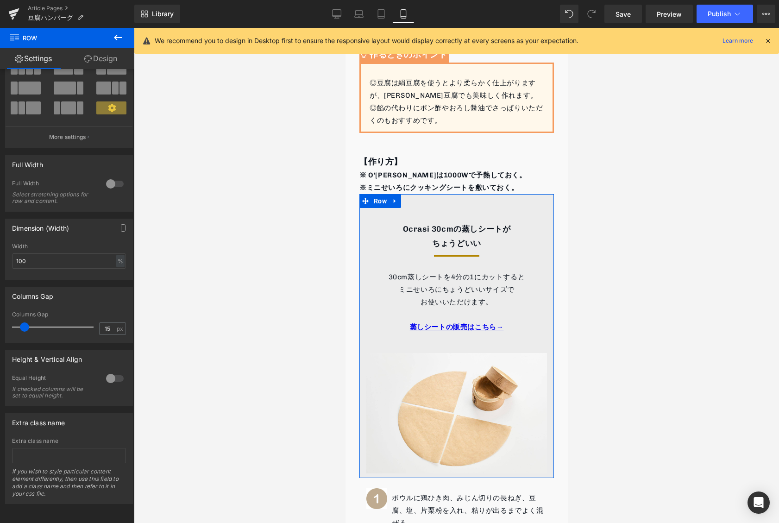
scroll to position [0, 0]
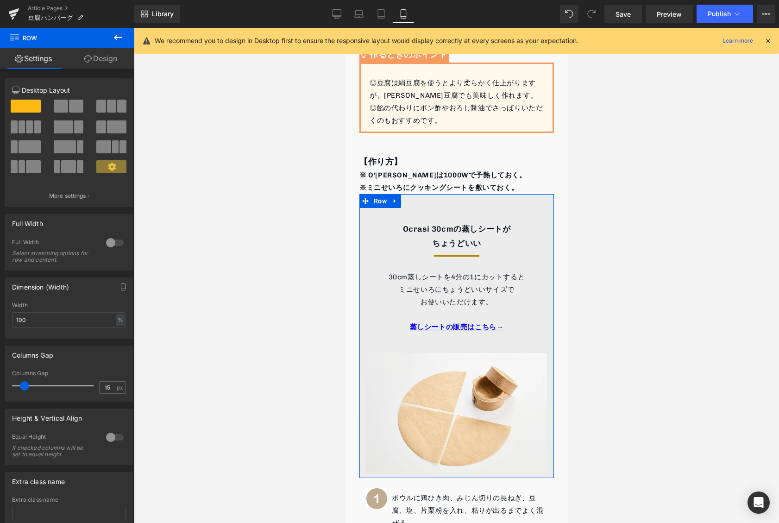
click at [104, 53] on link "Design" at bounding box center [100, 58] width 67 height 21
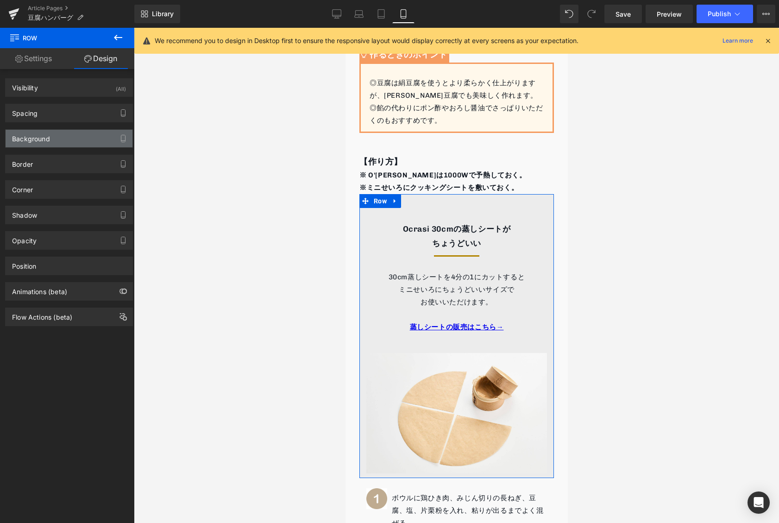
click at [62, 139] on div "Background" at bounding box center [69, 139] width 127 height 18
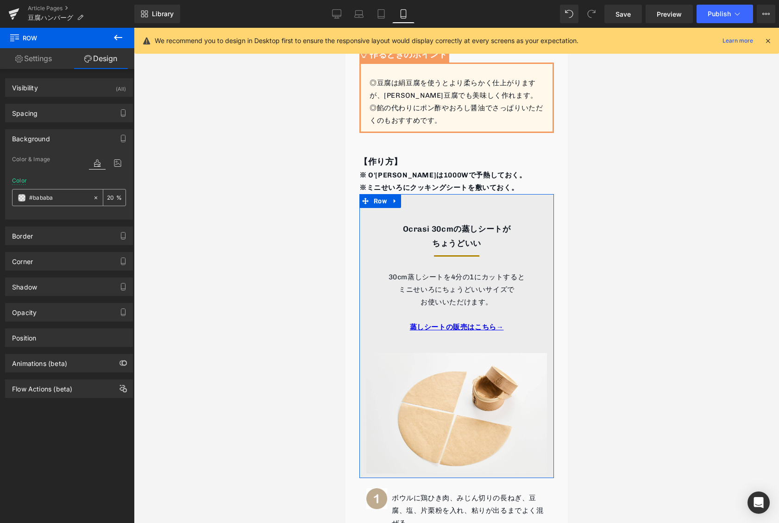
click at [93, 197] on icon at bounding box center [96, 198] width 6 height 6
type input "none"
type input "0"
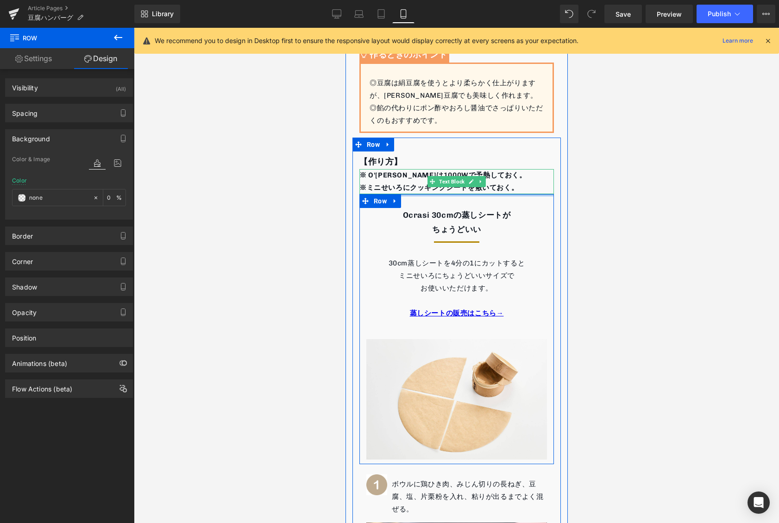
drag, startPoint x: 455, startPoint y: 206, endPoint x: 453, endPoint y: 175, distance: 31.6
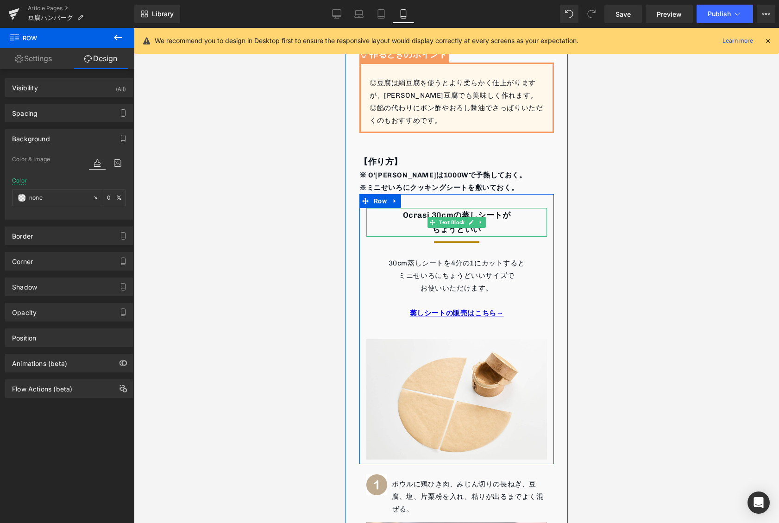
click at [396, 218] on p "Ocrasi 30cmの蒸しシートが" at bounding box center [456, 215] width 181 height 14
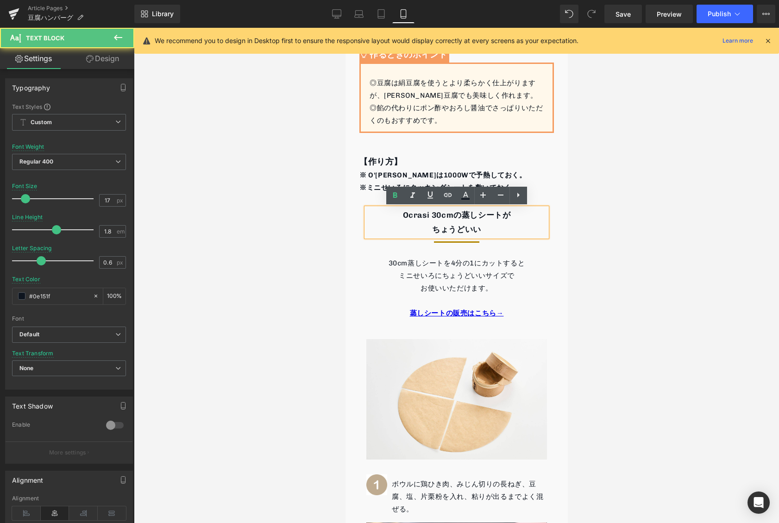
click at [396, 208] on div "Ocrasi 30cmの蒸しシートが ちょうどいい" at bounding box center [456, 222] width 181 height 28
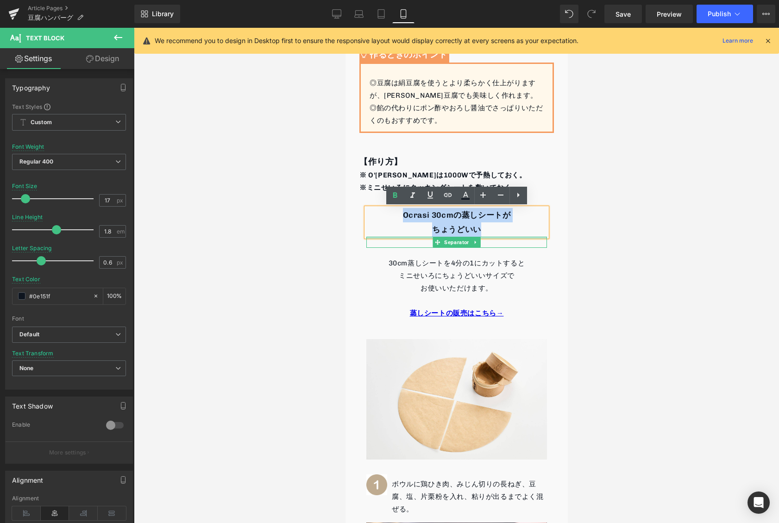
drag, startPoint x: 394, startPoint y: 217, endPoint x: 500, endPoint y: 239, distance: 108.3
click at [500, 239] on div "Ocrasi 30cmの蒸しシートが ちょうどいい Text Block Separator 30cm蒸しシートを4分の1にカットすると ミニせいろにちょうど…" at bounding box center [456, 326] width 195 height 265
click at [500, 229] on p "ちょうどいい" at bounding box center [456, 229] width 181 height 14
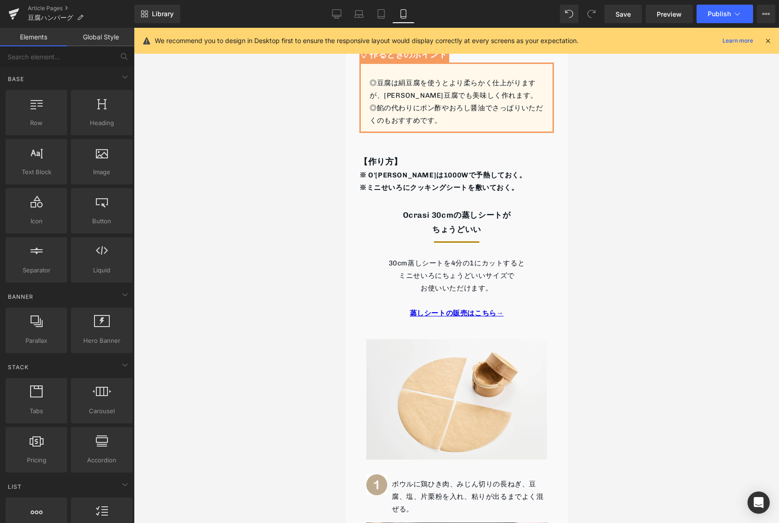
click at [613, 201] on div at bounding box center [456, 275] width 645 height 495
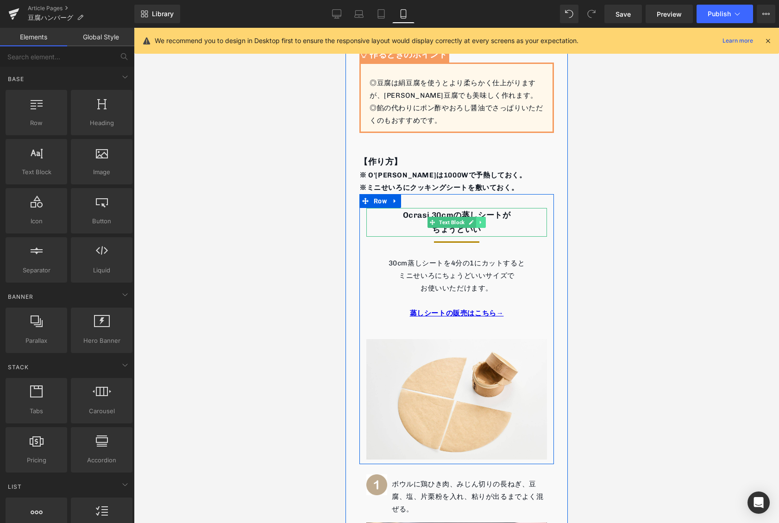
click at [482, 223] on icon at bounding box center [480, 223] width 5 height 6
click at [482, 221] on link at bounding box center [485, 222] width 10 height 11
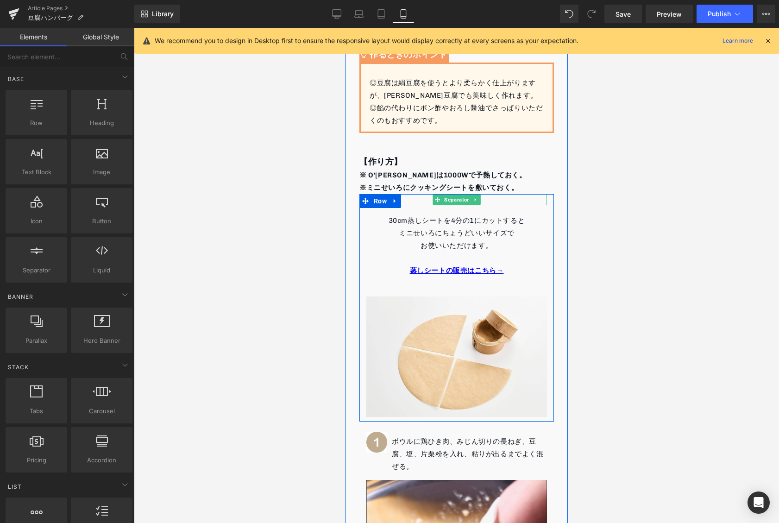
click at [473, 199] on icon at bounding box center [475, 200] width 5 height 6
click at [483, 198] on link at bounding box center [480, 199] width 10 height 11
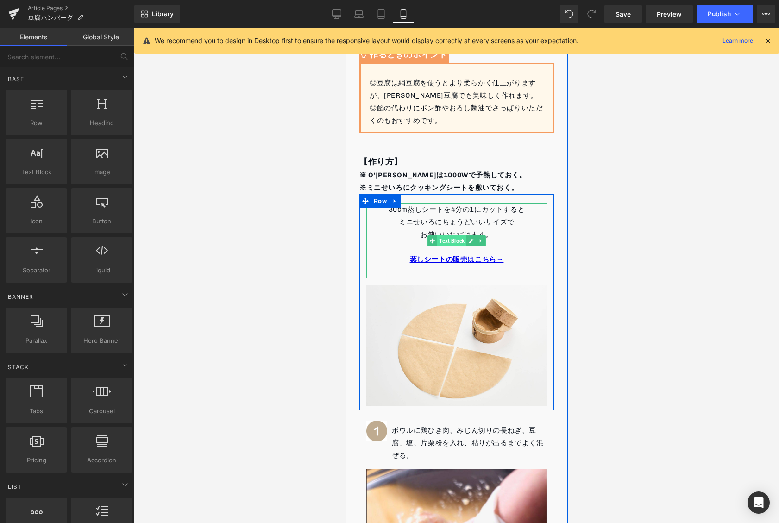
click at [448, 242] on span "Text Block" at bounding box center [451, 240] width 29 height 11
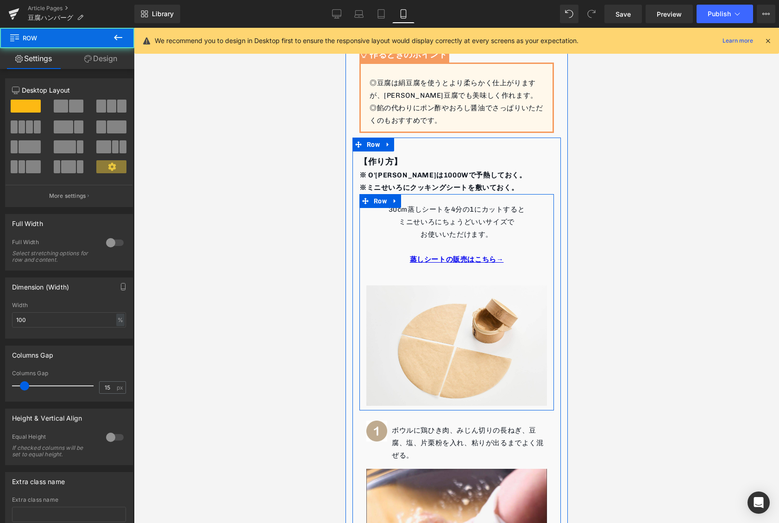
click at [447, 202] on div "30cm蒸しシートを4分の1にカットすると ミニせいろにちょうどいいサイズ で お使いいただけます。 蒸しシートの販売はこちら→ Text Block Ima…" at bounding box center [456, 300] width 195 height 212
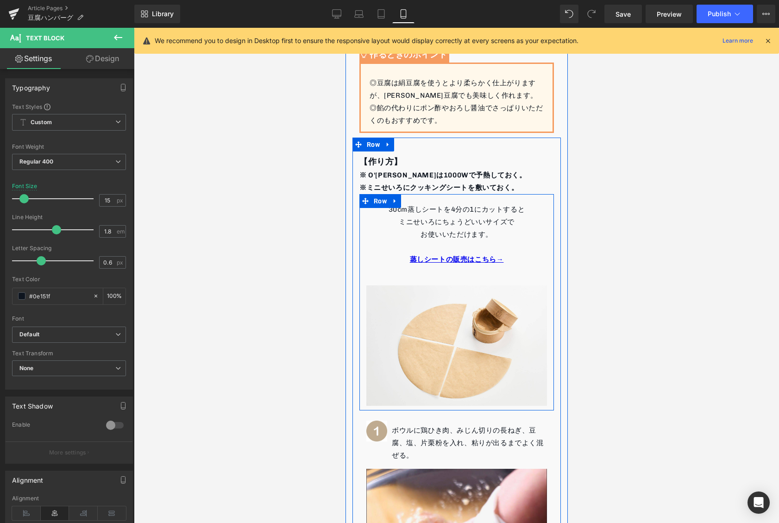
click at [447, 199] on div "30cm蒸しシートを4分の1にカットすると ミニせいろにちょうどいいサイズ で お使いいただけます。 蒸しシートの販売はこちら→ Text Block Ima…" at bounding box center [456, 300] width 195 height 212
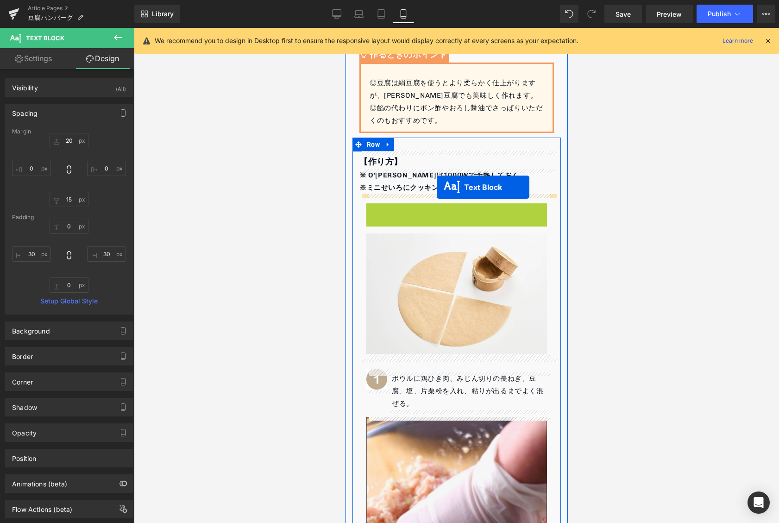
drag, startPoint x: 431, startPoint y: 241, endPoint x: 436, endPoint y: 188, distance: 53.5
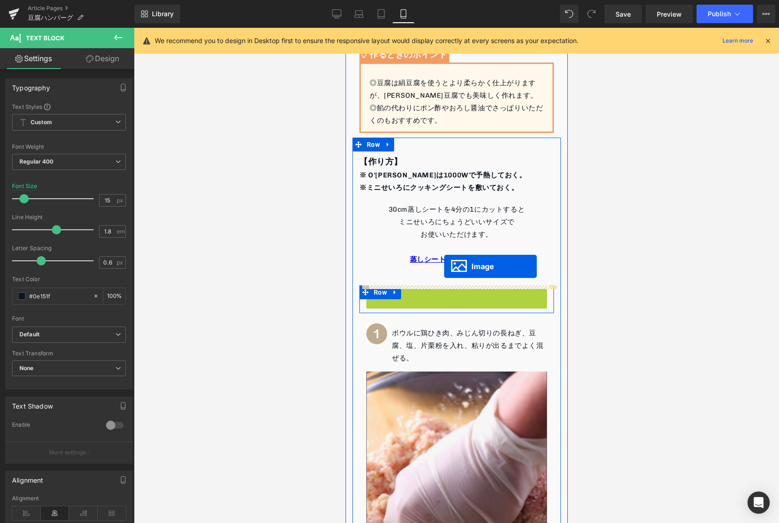
drag, startPoint x: 439, startPoint y: 344, endPoint x: 444, endPoint y: 266, distance: 77.5
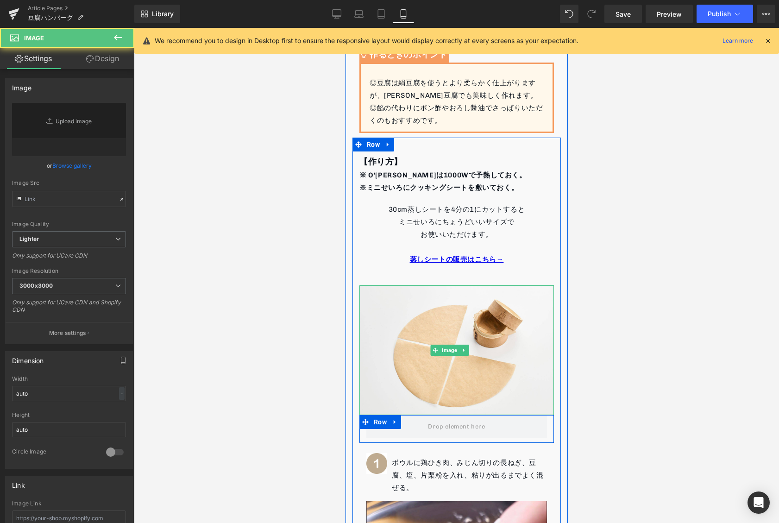
type input "https://ucarecdn.com/9d34b23d-a7b7-4525-861d-3b883e52ec6f/-/format/auto/-/previ…"
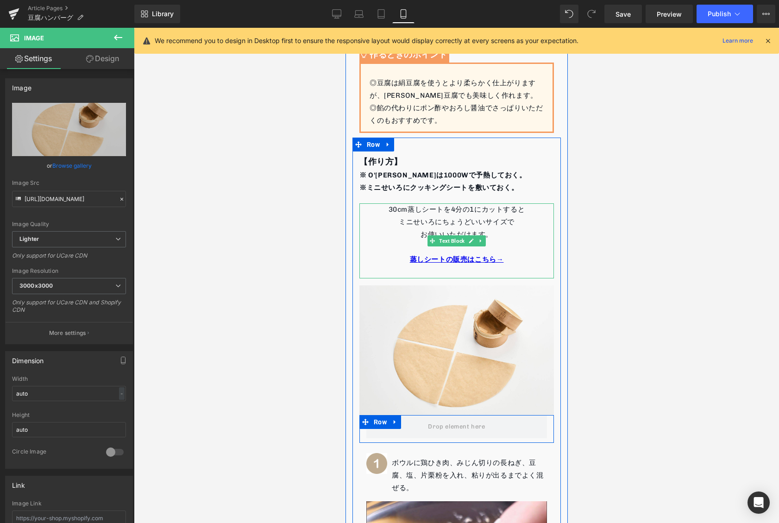
click at [452, 227] on p "ミニせいろにちょうどいいサイズ で" at bounding box center [456, 222] width 167 height 13
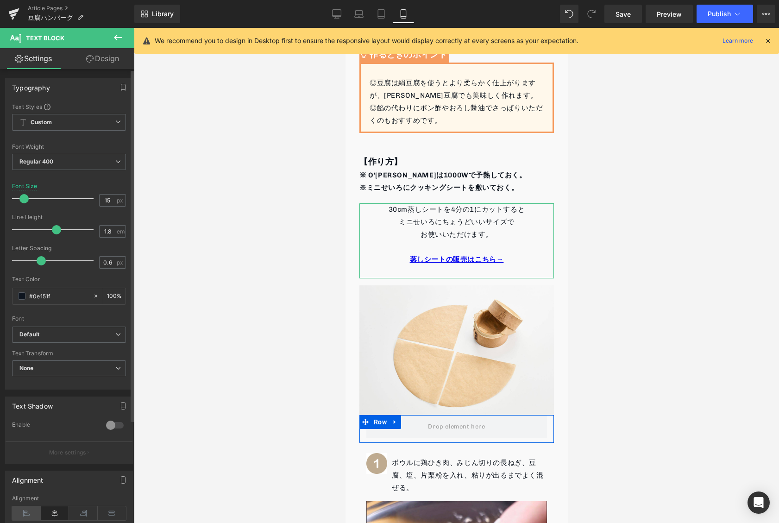
click at [25, 514] on icon at bounding box center [26, 513] width 29 height 14
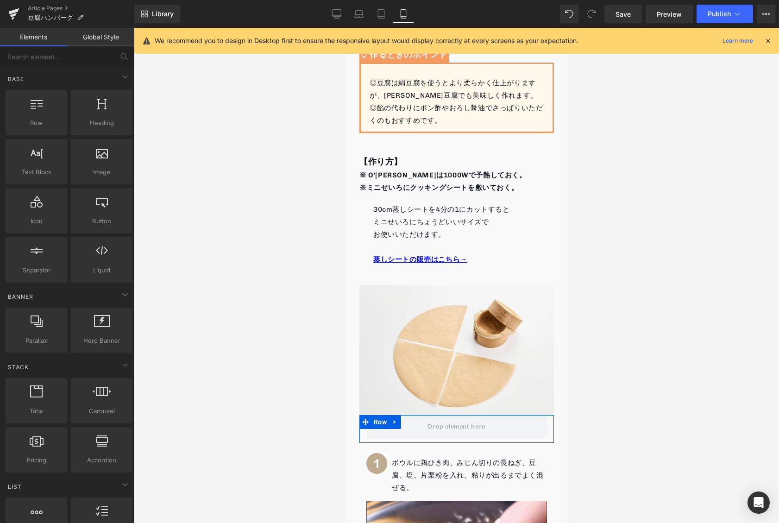
click at [241, 358] on div at bounding box center [456, 275] width 645 height 495
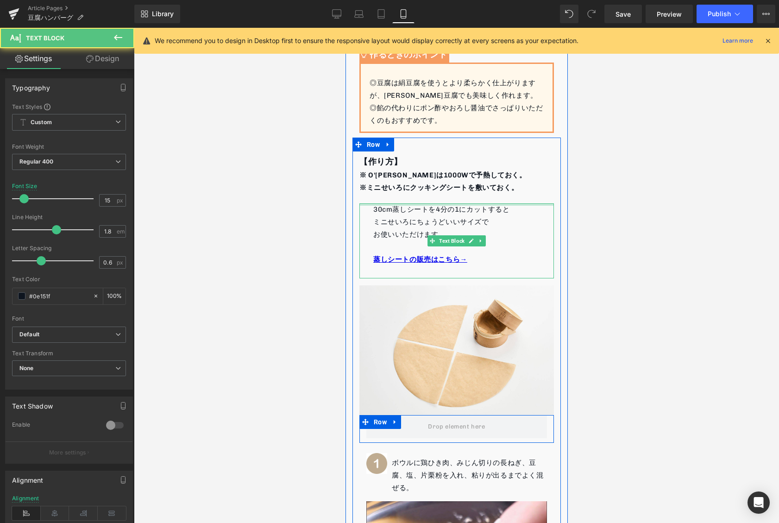
drag, startPoint x: 436, startPoint y: 203, endPoint x: 436, endPoint y: 197, distance: 6.0
click at [420, 188] on div "※ O'MUSUは1000Wで予熱しておく。 ※ ミニせいろにクッキングシートを敷いておく。 Text Block" at bounding box center [456, 181] width 195 height 25
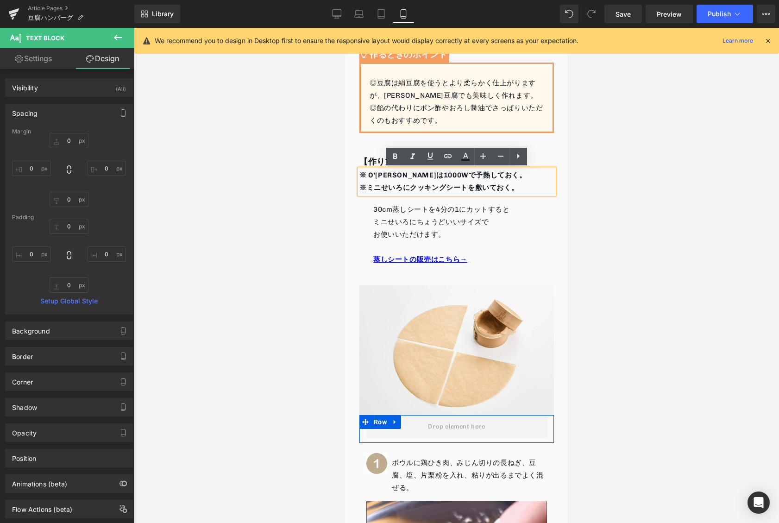
click at [304, 237] on div at bounding box center [456, 275] width 645 height 495
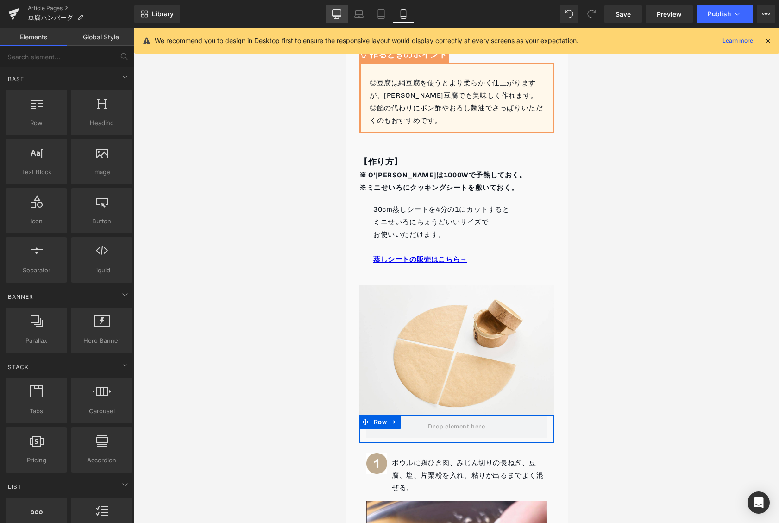
click at [333, 10] on icon at bounding box center [336, 13] width 9 height 9
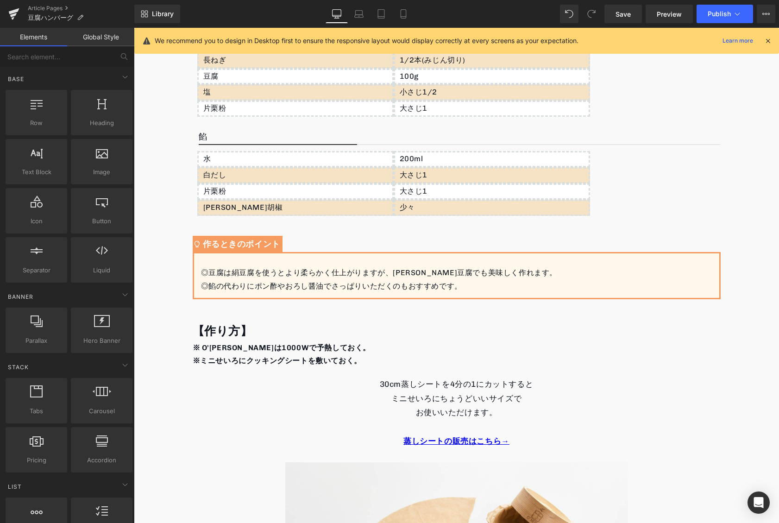
scroll to position [485, 0]
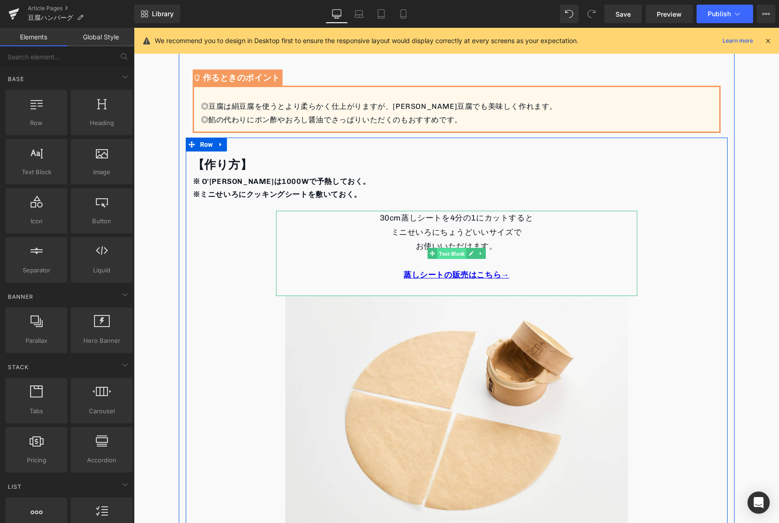
click at [447, 255] on span "Text Block" at bounding box center [451, 253] width 29 height 11
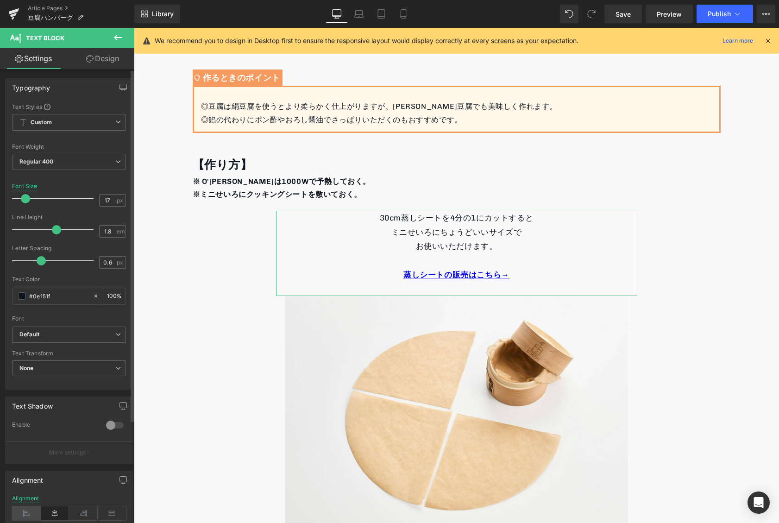
click at [27, 513] on icon at bounding box center [26, 513] width 29 height 14
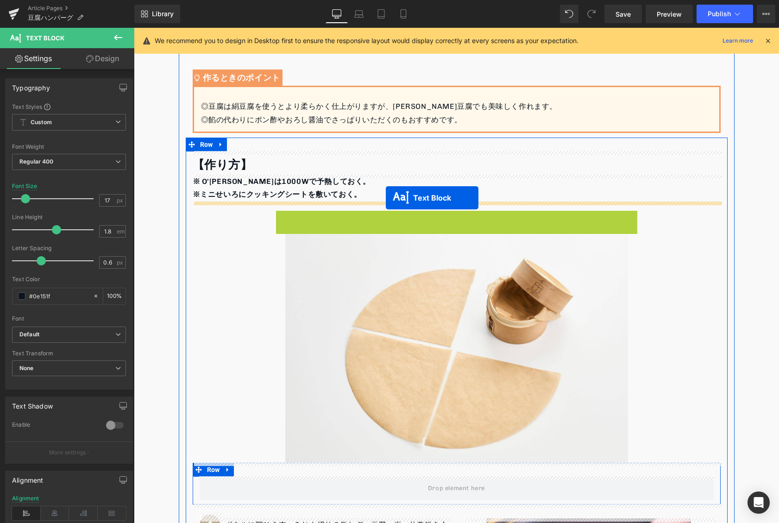
drag, startPoint x: 436, startPoint y: 255, endPoint x: 383, endPoint y: 195, distance: 80.1
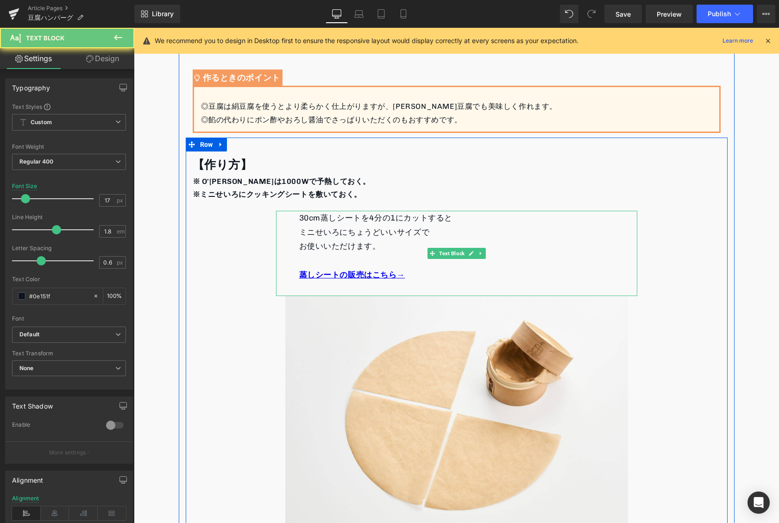
drag, startPoint x: 408, startPoint y: 265, endPoint x: 408, endPoint y: 272, distance: 7.0
click at [408, 265] on p at bounding box center [456, 260] width 315 height 14
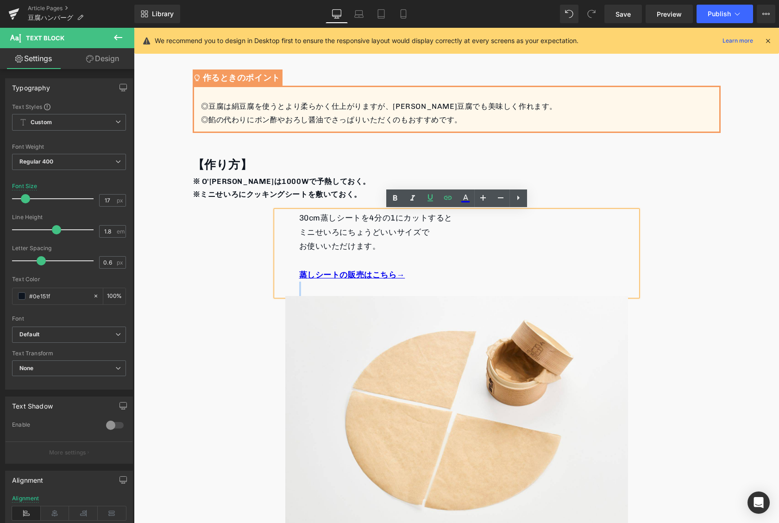
drag, startPoint x: 410, startPoint y: 276, endPoint x: 296, endPoint y: 209, distance: 131.9
click at [296, 211] on div "30cm蒸しシートを4分の1にカットすると ミニせいろにちょうどいいサイズ で お使いいただけます。 蒸しシートの販売はこちら→" at bounding box center [456, 253] width 361 height 85
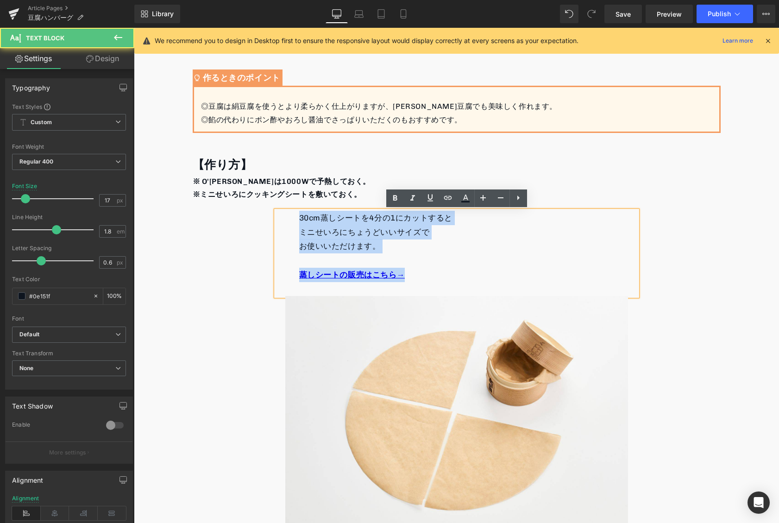
drag, startPoint x: 296, startPoint y: 216, endPoint x: 412, endPoint y: 275, distance: 130.3
click at [412, 275] on div "30cm蒸しシートを4分の1にカットすると ミニせいろにちょうどいいサイズ で お使いいただけます。 蒸しシートの販売はこちら→" at bounding box center [456, 253] width 361 height 85
copy div "30cm蒸しシートを4分の1にカットすると ミニせいろにちょうどいいサイズ で お使いいただけます。 蒸しシートの販売はこちら→"
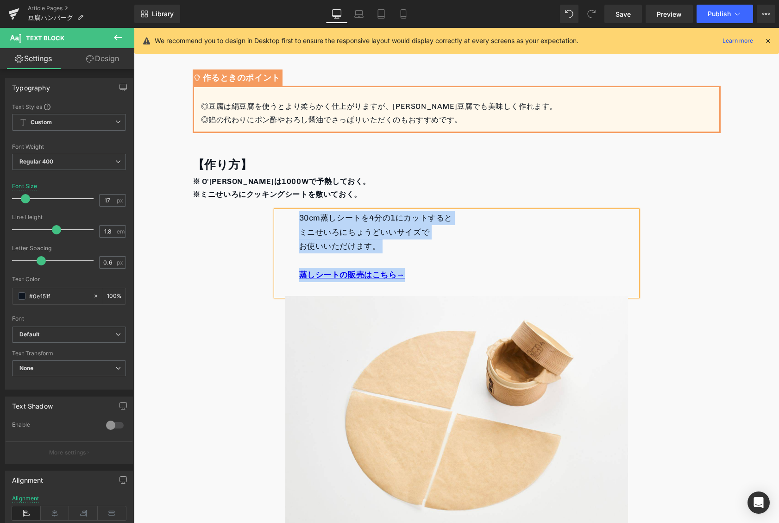
click at [328, 195] on strong "ミニせいろにクッキングシートを敷いておく。" at bounding box center [281, 194] width 162 height 9
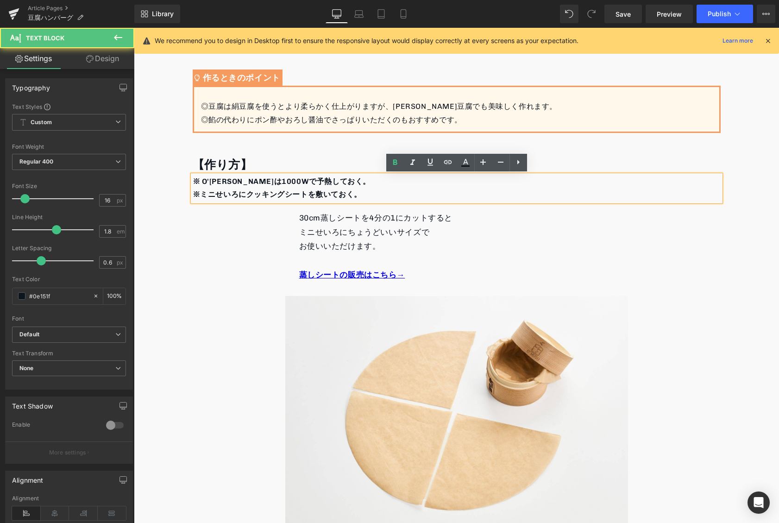
drag, startPoint x: 365, startPoint y: 196, endPoint x: 371, endPoint y: 198, distance: 6.3
click at [366, 196] on p "※ ミニせいろにクッキングシートを敷いておく。" at bounding box center [457, 194] width 528 height 13
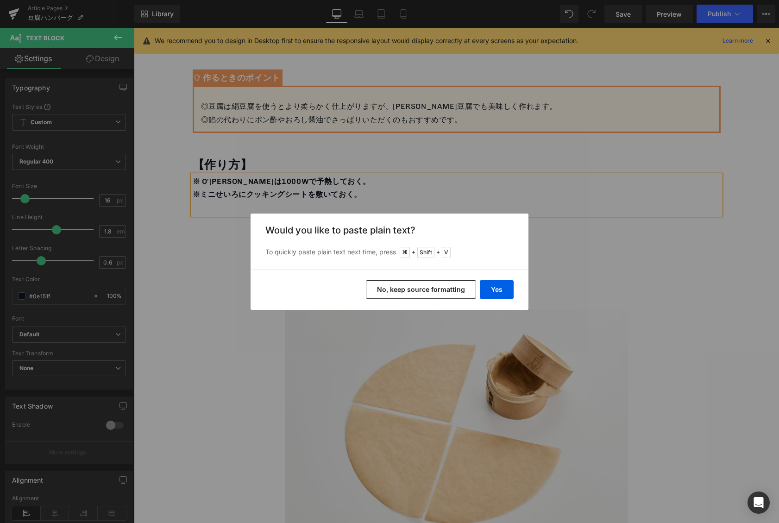
click at [467, 287] on button "No, keep source formatting" at bounding box center [421, 289] width 110 height 19
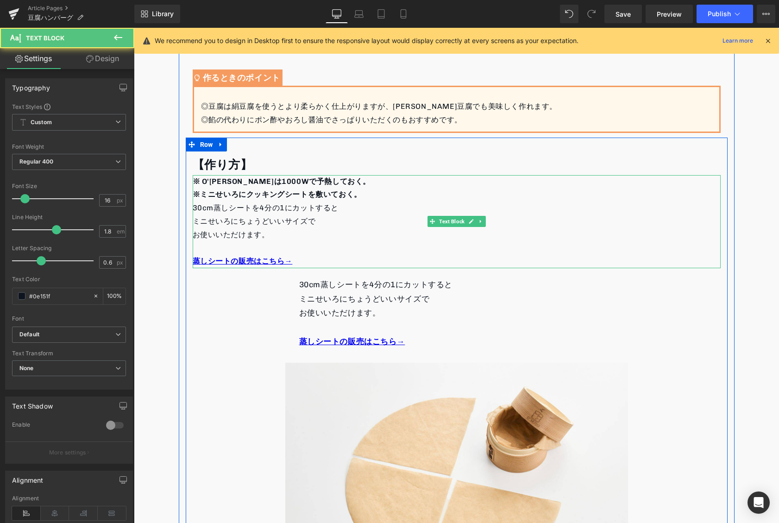
click at [202, 206] on p "30cm蒸しシートを4分の1にカットすると" at bounding box center [457, 208] width 528 height 13
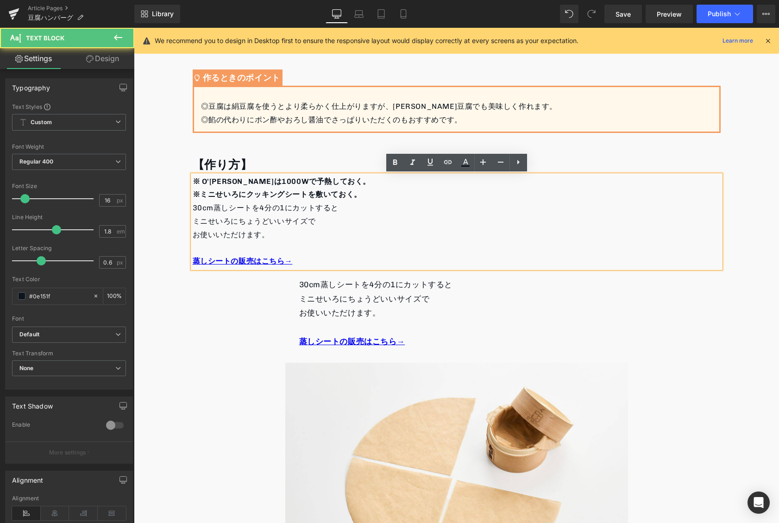
click at [193, 206] on p "30cm蒸しシートを4分の1にカットすると" at bounding box center [457, 208] width 528 height 13
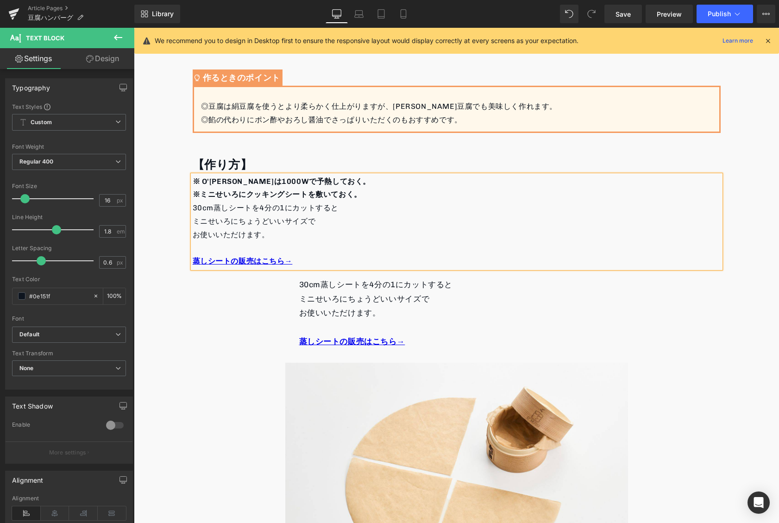
click at [193, 219] on p "ミニせいろにちょうどいいサイズ で" at bounding box center [457, 221] width 528 height 13
click at [194, 236] on span "お使いいただけます。" at bounding box center [231, 234] width 77 height 9
click at [193, 260] on div "※ O'MUSUは1000Wで予熱しておく。 ※ ミニせいろにクッキングシートを敷いておく。 　30cm蒸しシートを4分の1にカットすると 　ミニせいろにちょ…" at bounding box center [457, 222] width 528 height 94
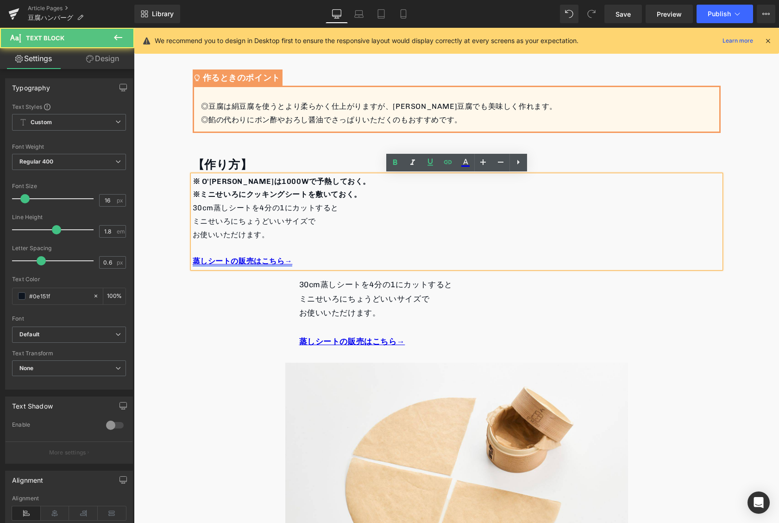
click at [193, 262] on link "蒸しシートの販売はこちら→" at bounding box center [243, 261] width 100 height 9
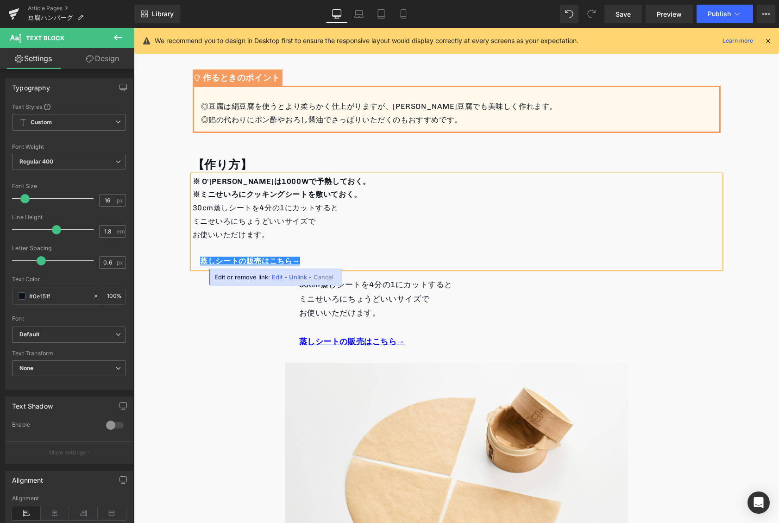
click at [225, 240] on p "お使いいただけます。" at bounding box center [457, 234] width 528 height 13
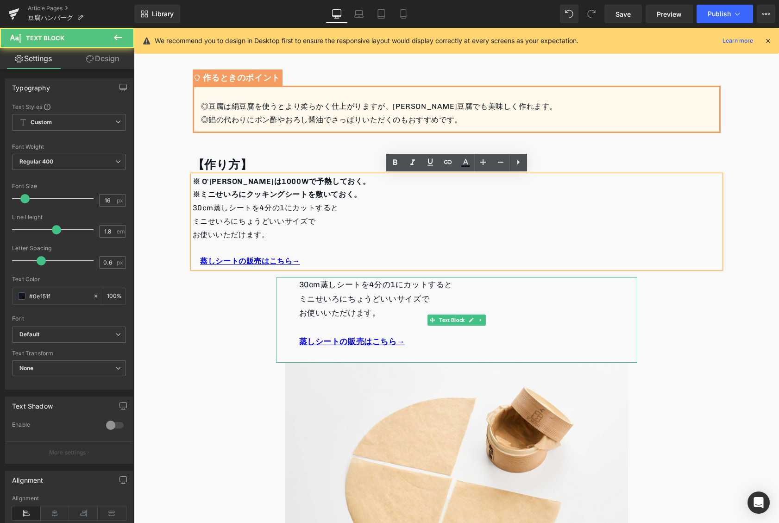
click at [361, 309] on span "お使いいただけます。" at bounding box center [340, 312] width 82 height 9
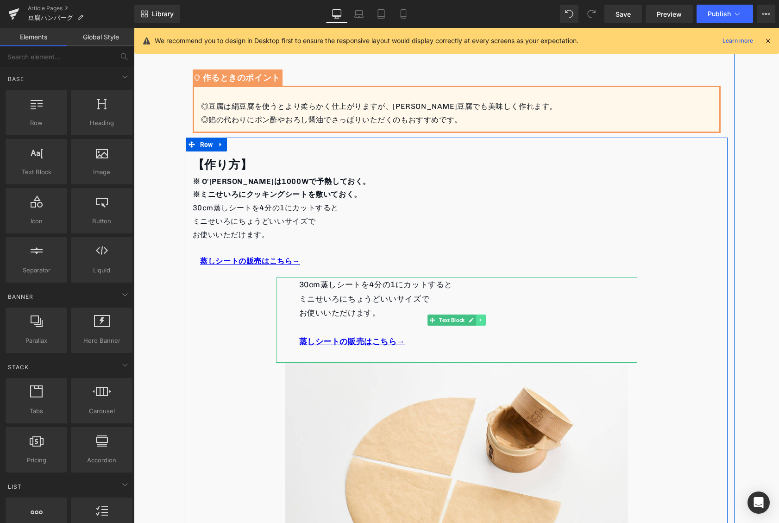
click at [477, 319] on link at bounding box center [481, 320] width 10 height 11
click at [486, 320] on icon at bounding box center [485, 320] width 5 height 6
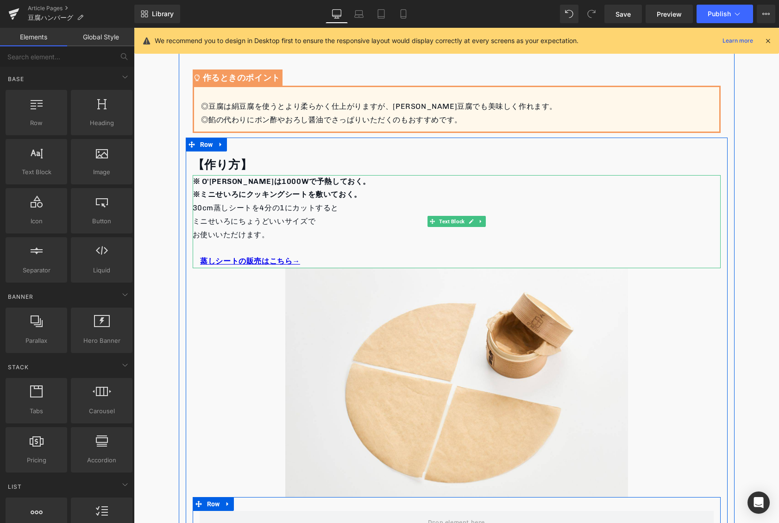
click at [315, 244] on p at bounding box center [457, 248] width 528 height 13
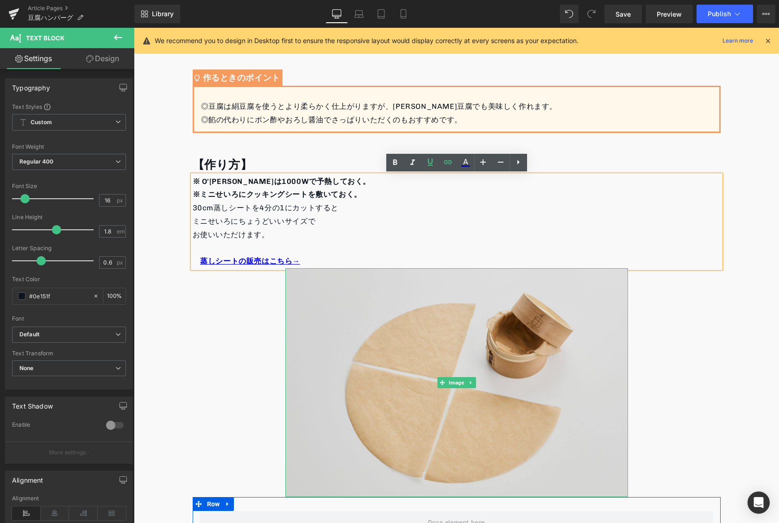
click at [306, 309] on img at bounding box center [456, 382] width 343 height 228
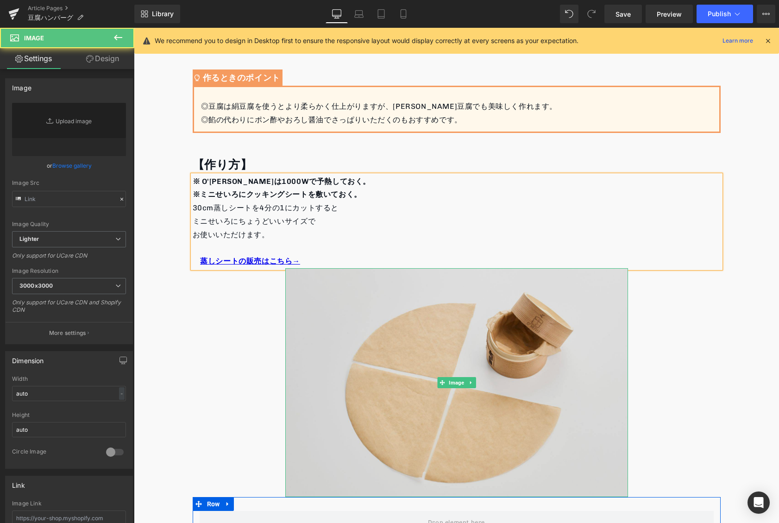
type input "https://ucarecdn.com/9d34b23d-a7b7-4525-861d-3b883e52ec6f/-/format/auto/-/previ…"
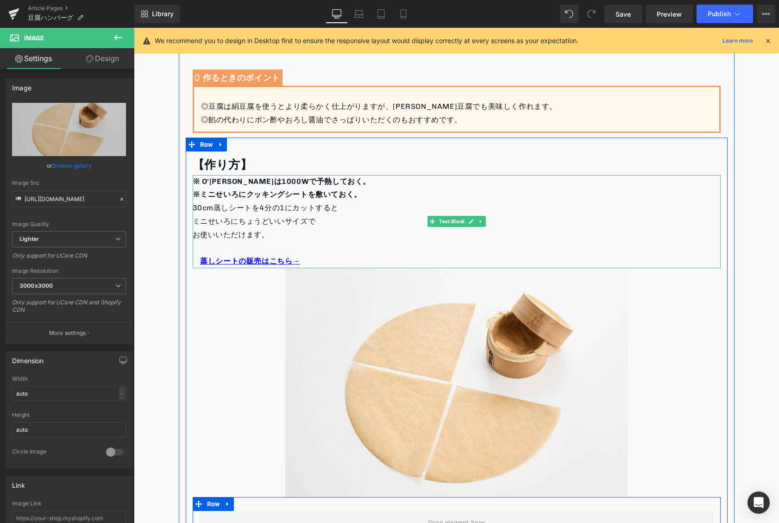
click at [384, 232] on p "お使いいただけます。" at bounding box center [457, 234] width 528 height 13
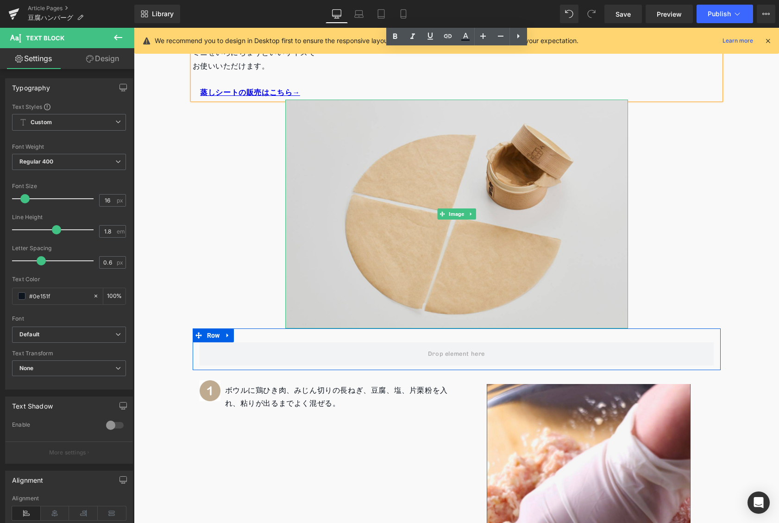
scroll to position [739, 0]
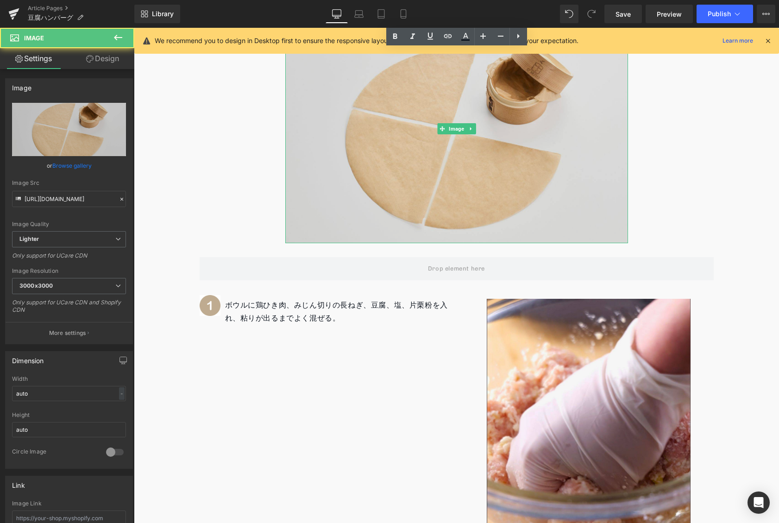
click at [335, 184] on img at bounding box center [456, 128] width 343 height 228
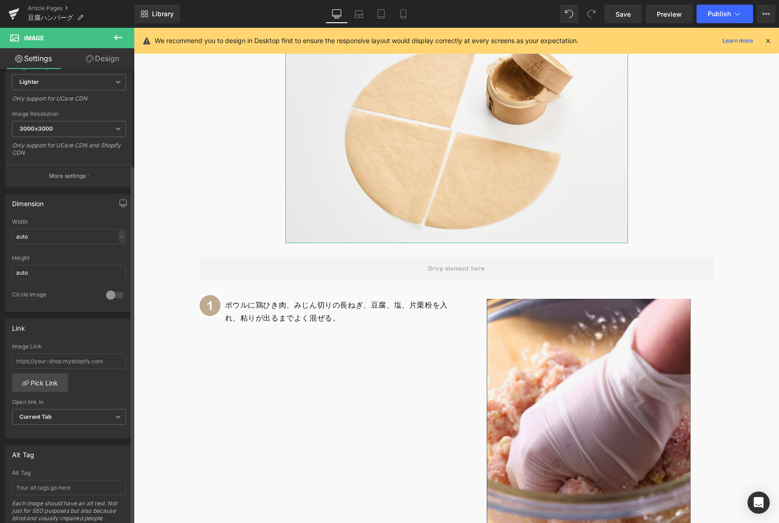
scroll to position [242, 0]
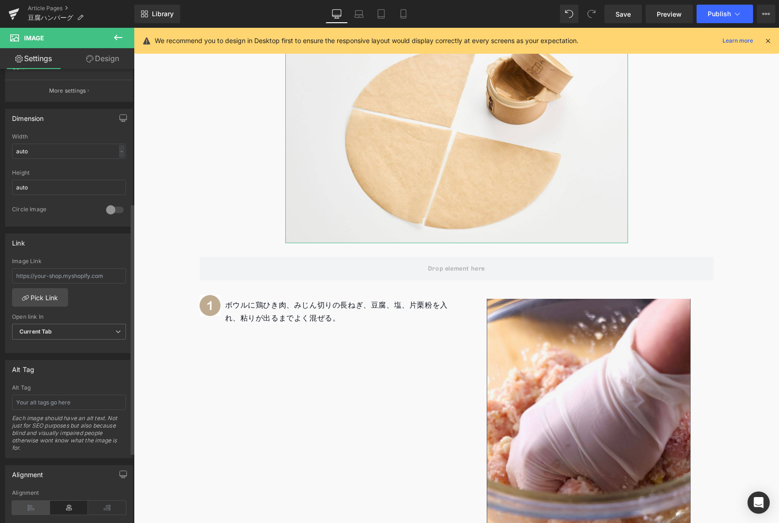
click at [25, 507] on icon at bounding box center [31, 508] width 38 height 14
click at [65, 512] on icon at bounding box center [69, 508] width 38 height 14
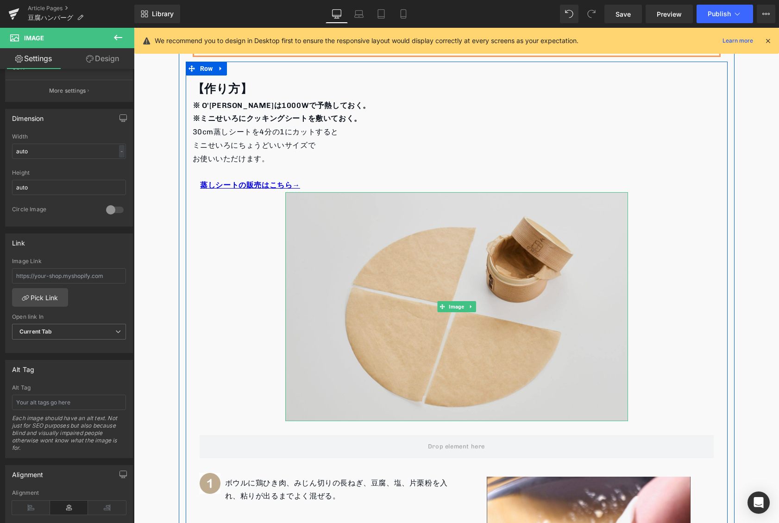
scroll to position [543, 0]
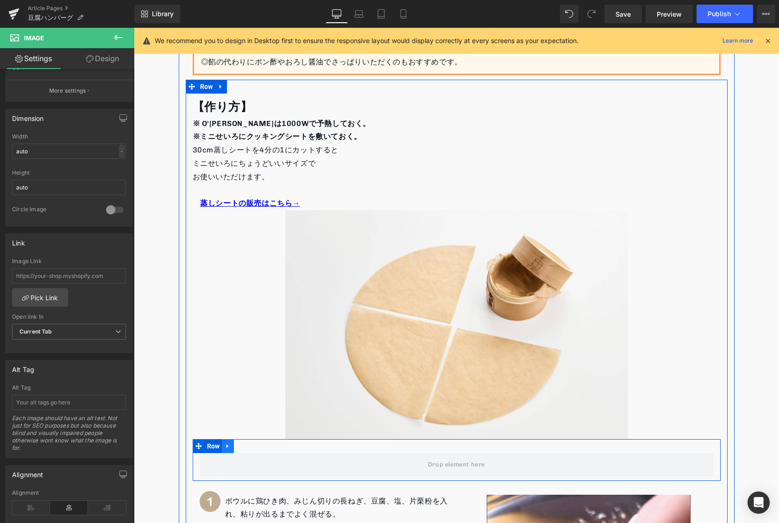
click at [229, 447] on icon at bounding box center [228, 445] width 6 height 7
click at [246, 449] on link at bounding box center [252, 446] width 12 height 14
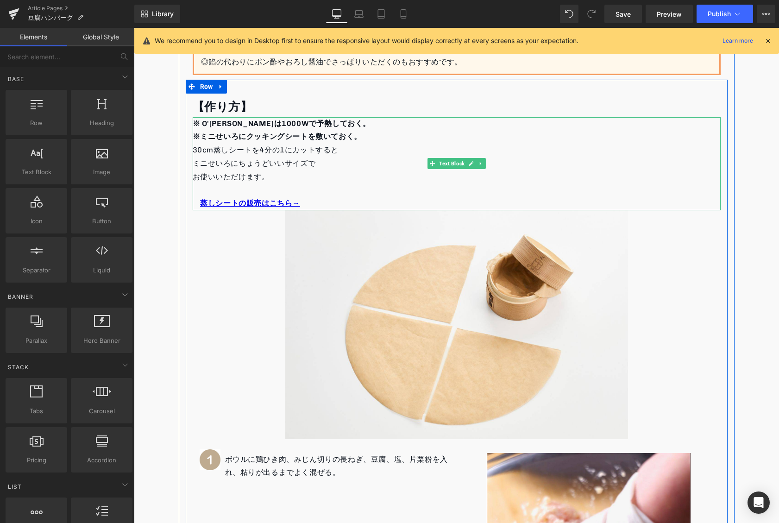
click at [324, 200] on p "蒸しシートの販売はこちら→" at bounding box center [457, 203] width 528 height 13
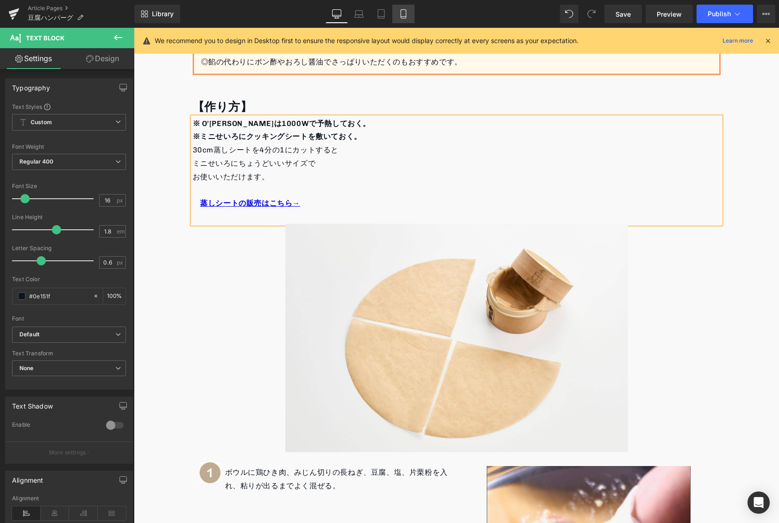
click at [403, 12] on icon at bounding box center [403, 13] width 9 height 9
type input "15"
type input "100"
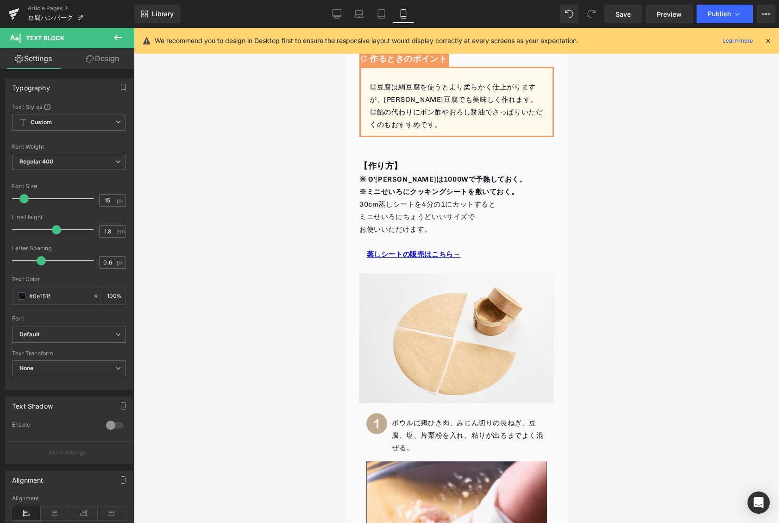
scroll to position [599, 0]
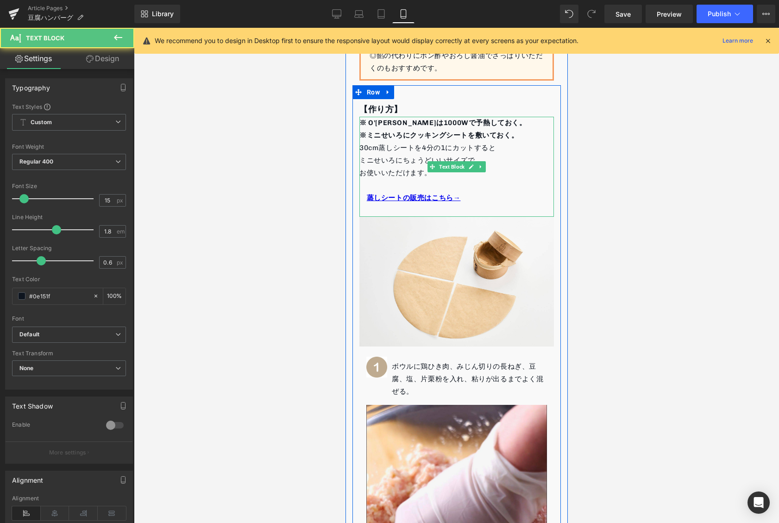
click at [496, 200] on p "蒸しシートの販売はこちら→" at bounding box center [456, 198] width 195 height 13
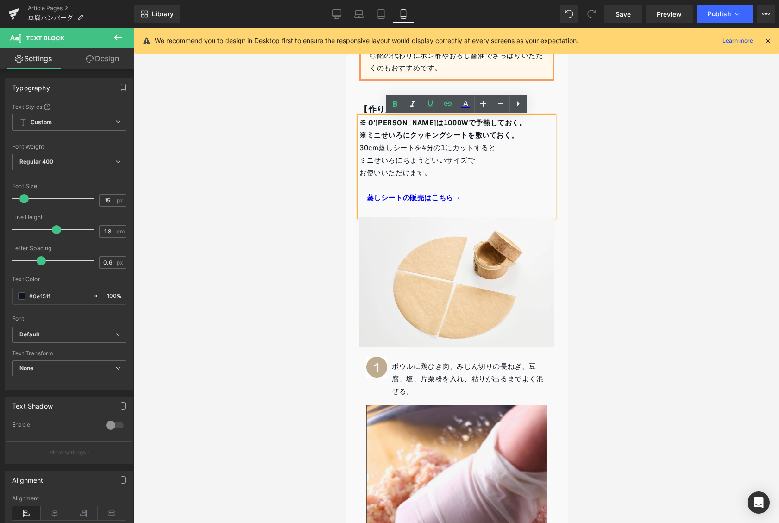
click at [483, 184] on p at bounding box center [456, 185] width 195 height 13
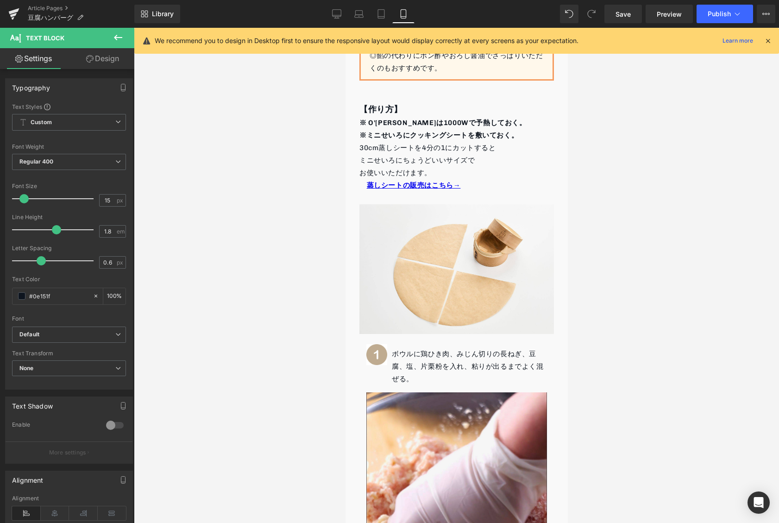
click at [617, 149] on div at bounding box center [456, 275] width 645 height 495
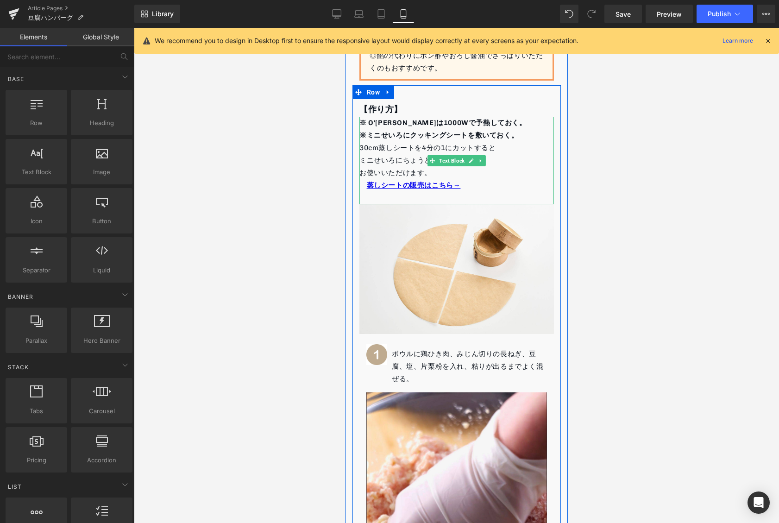
click at [367, 174] on span "お使いいただけます。" at bounding box center [395, 173] width 72 height 8
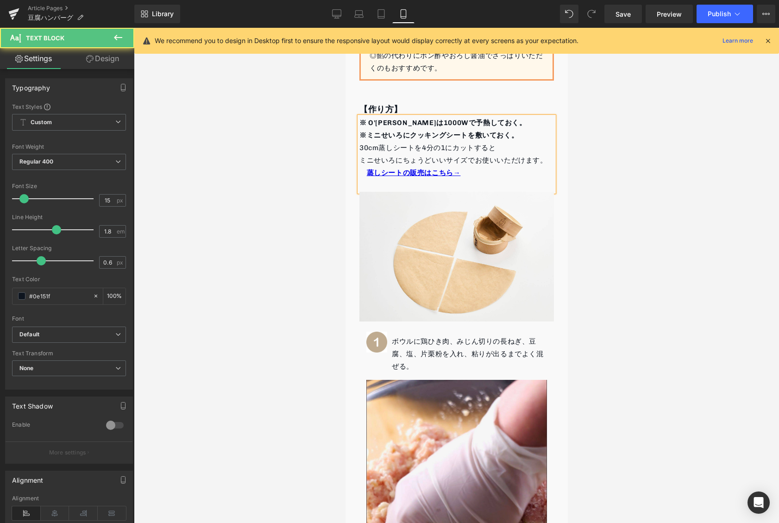
click at [506, 155] on p "ミニせいろにちょうどいいサイズ で お使いいただけます。" at bounding box center [456, 160] width 195 height 13
click at [512, 151] on p "30cm蒸しシートを4分の1にカットすると" at bounding box center [456, 148] width 195 height 13
click at [614, 121] on div at bounding box center [456, 275] width 645 height 495
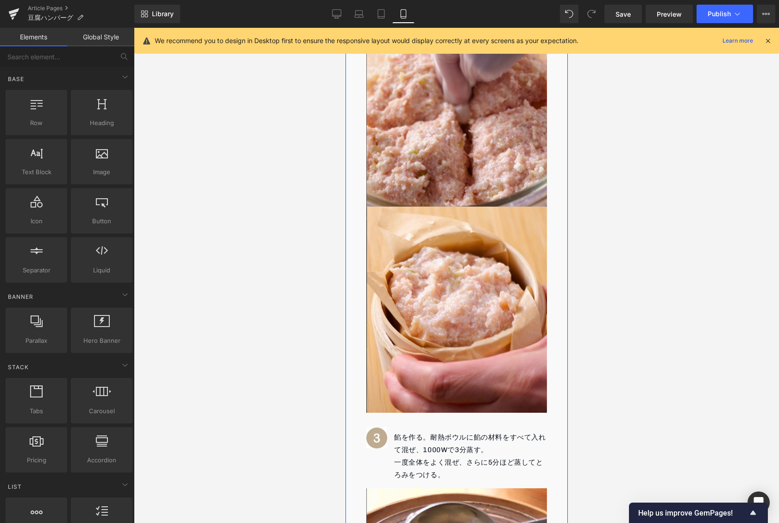
scroll to position [1611, 0]
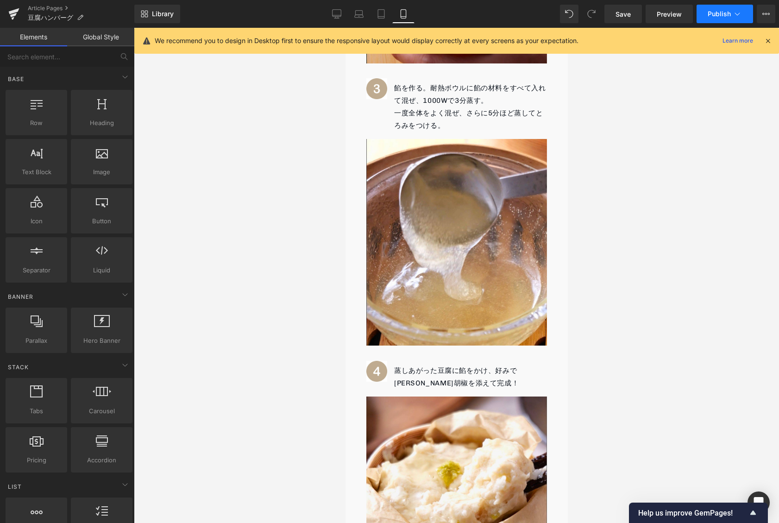
click at [733, 13] on icon at bounding box center [737, 13] width 9 height 9
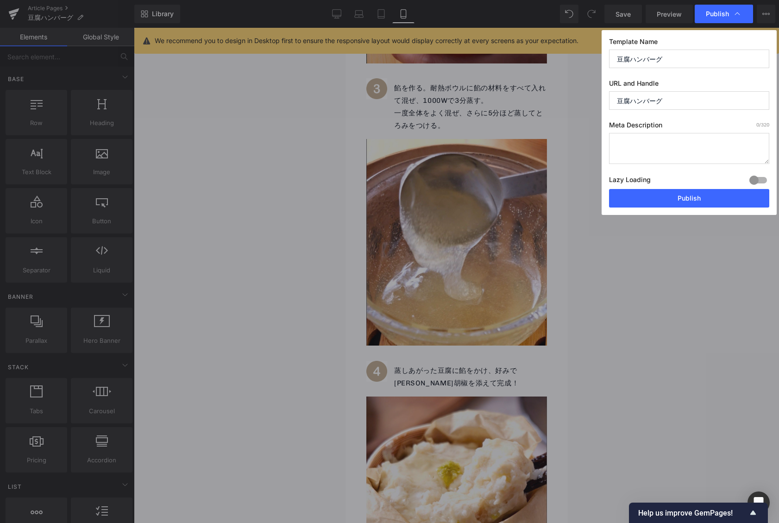
drag, startPoint x: 674, startPoint y: 102, endPoint x: 575, endPoint y: 87, distance: 99.4
click at [575, 87] on div "Publish Template Name 豆腐ハンバーグ URL and Handle 豆腐ハンバーグ Meta Description 0 /320 La…" at bounding box center [389, 261] width 779 height 523
paste input "Mini tofu hamburger"
type input "mini-tofu-hamburger"
click at [654, 199] on button "Publish" at bounding box center [689, 198] width 160 height 19
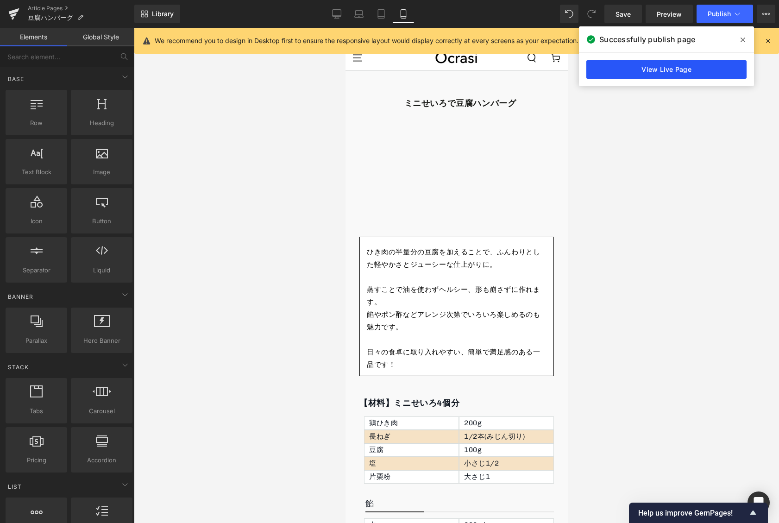
click at [723, 69] on link "View Live Page" at bounding box center [667, 69] width 160 height 19
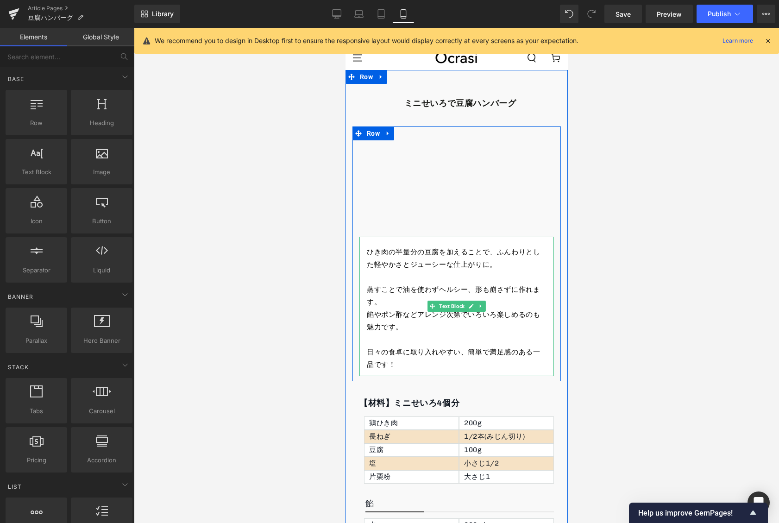
scroll to position [518, 0]
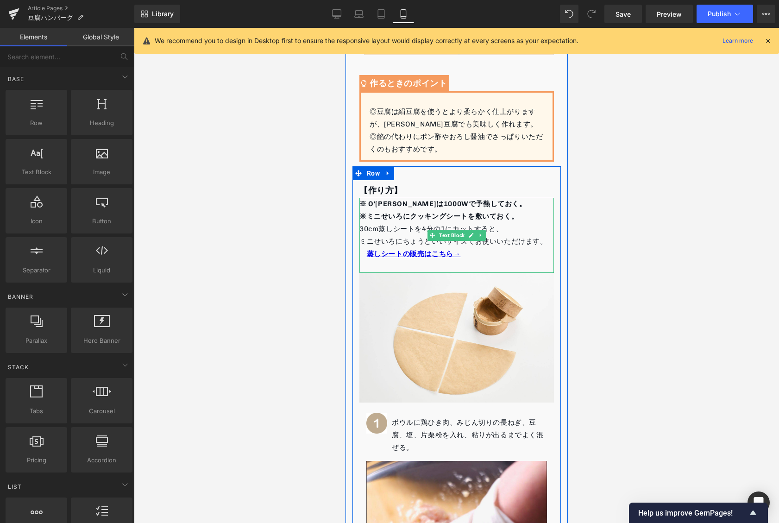
click at [368, 229] on p "30cm蒸しシートを4分の1にカットすると、" at bounding box center [456, 229] width 195 height 13
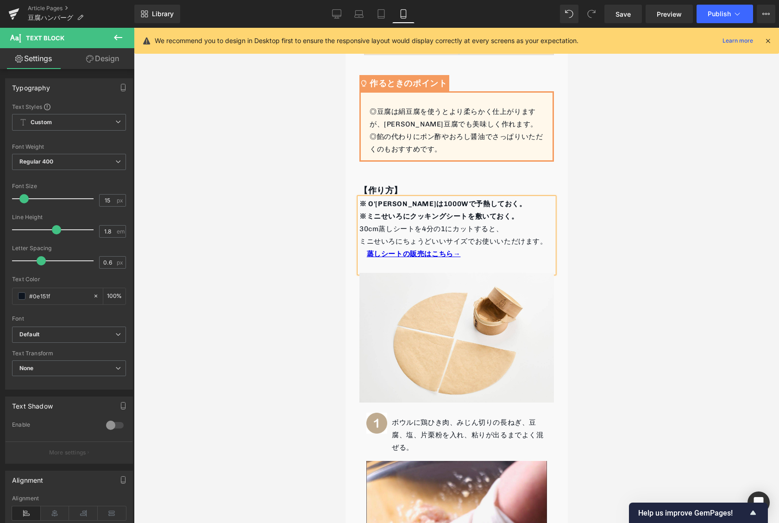
click at [617, 234] on div at bounding box center [456, 275] width 645 height 495
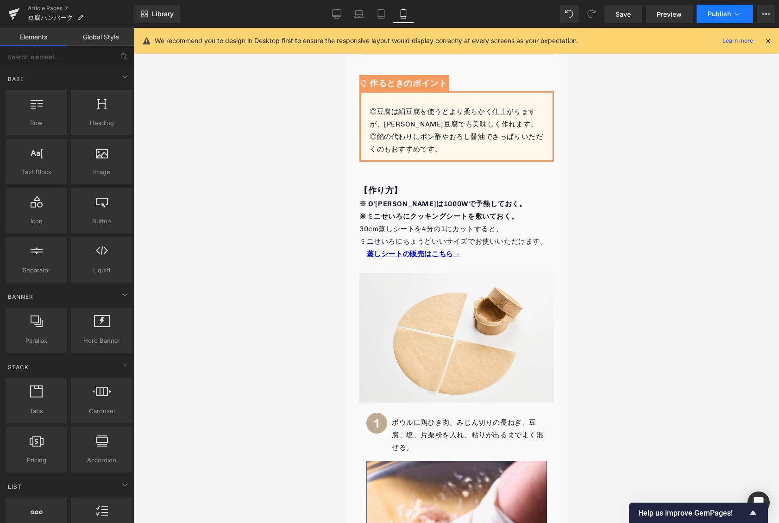
click at [716, 19] on button "Publish" at bounding box center [725, 14] width 57 height 19
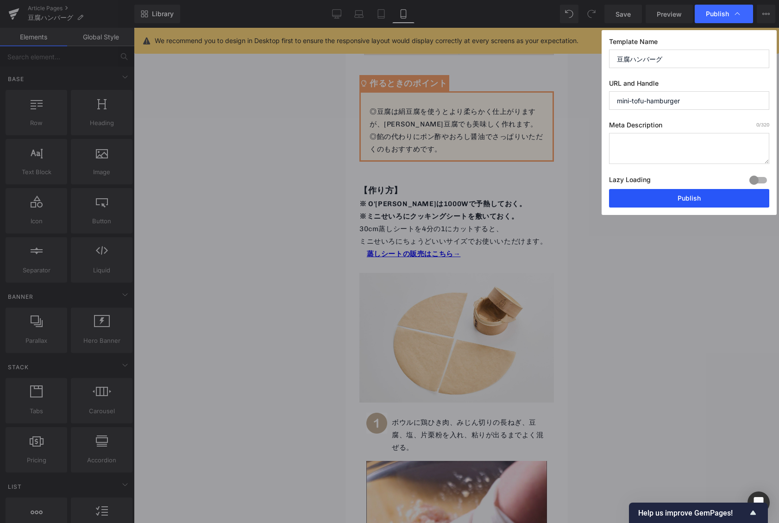
click at [665, 195] on button "Publish" at bounding box center [689, 198] width 160 height 19
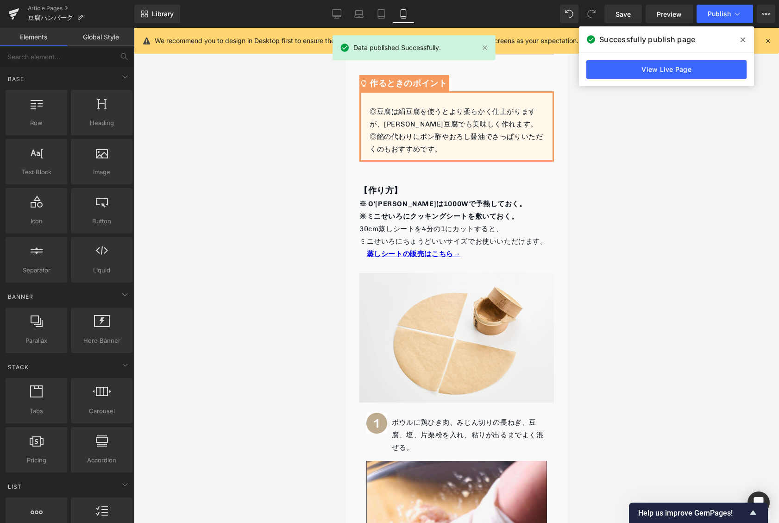
click at [741, 39] on icon at bounding box center [743, 39] width 5 height 7
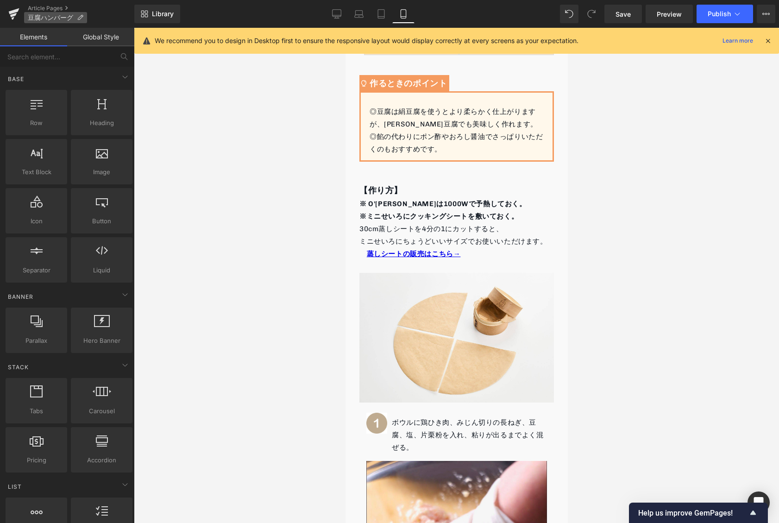
click at [83, 18] on p "豆腐ハンバーグ" at bounding box center [55, 17] width 63 height 11
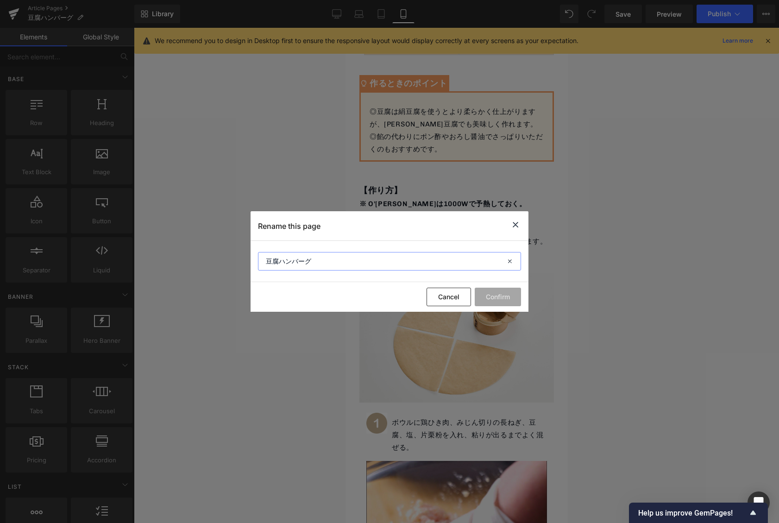
click at [260, 261] on input "豆腐ハンバーグ" at bounding box center [389, 261] width 263 height 19
type input "ミニせいろで豆腐ハンバーグ"
click at [515, 292] on button "Confirm" at bounding box center [498, 297] width 46 height 19
